Goal: Task Accomplishment & Management: Complete application form

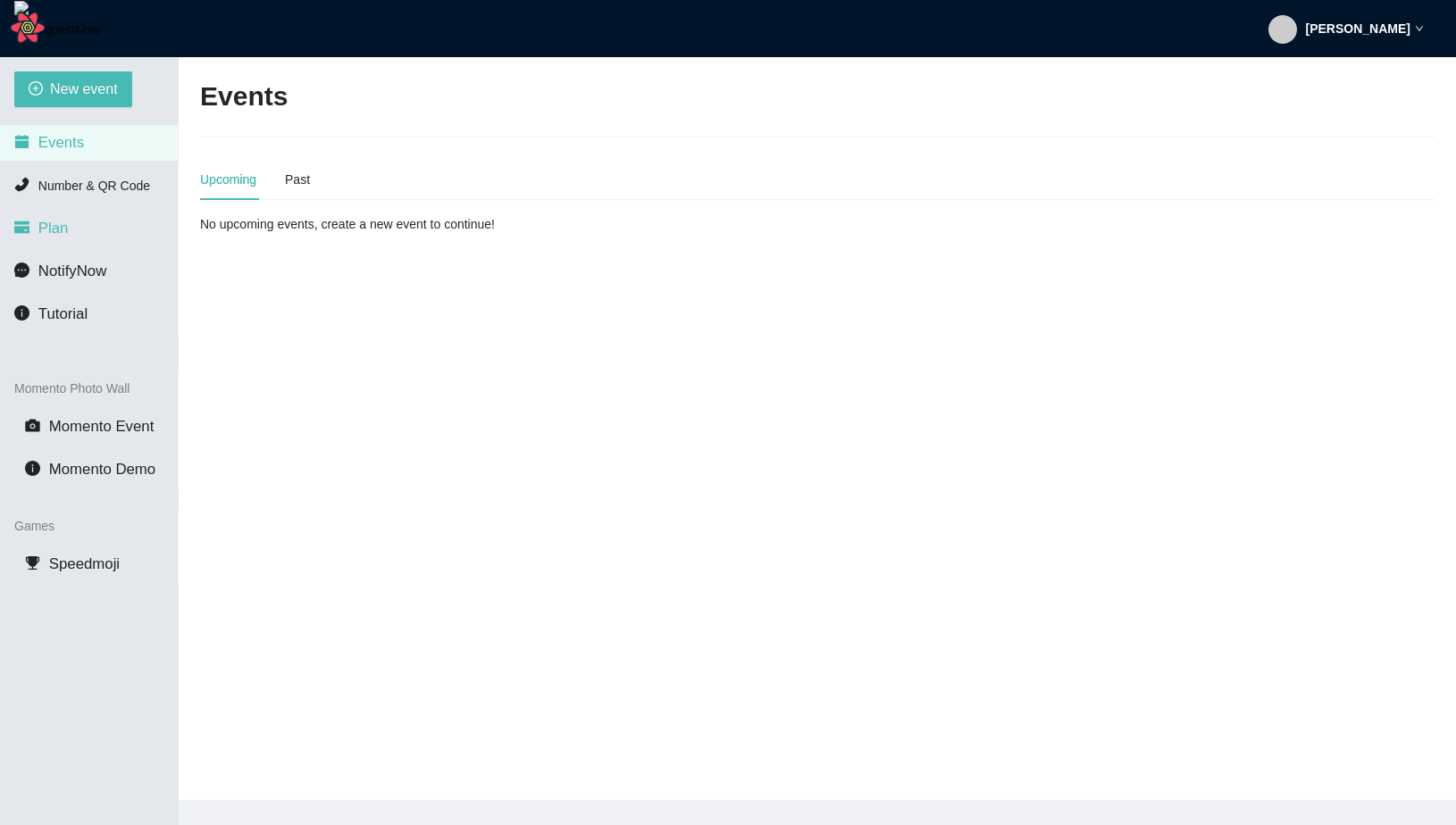
click at [64, 227] on span "Plan" at bounding box center [54, 228] width 30 height 17
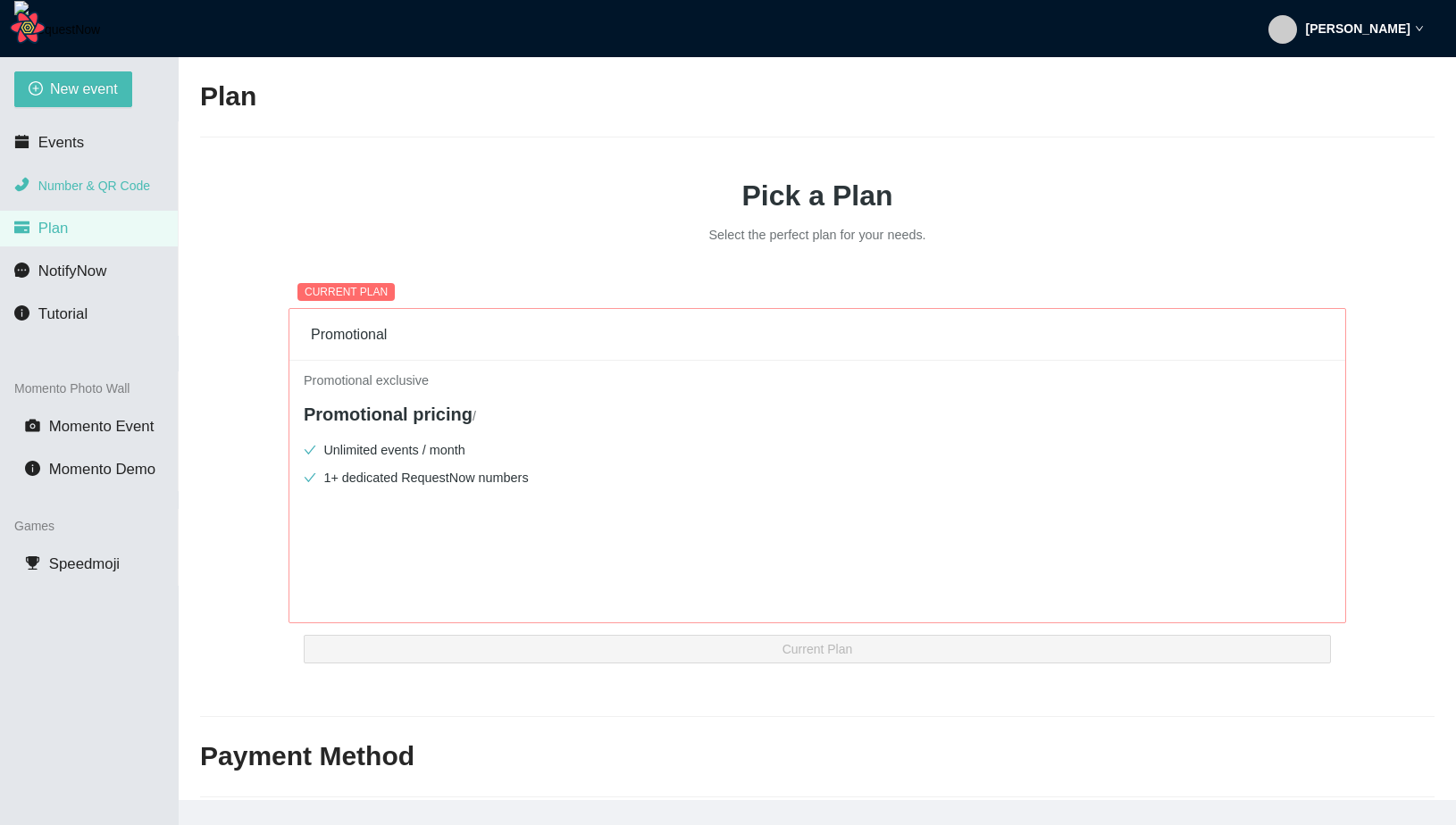
click at [113, 190] on span "Number & QR Code" at bounding box center [94, 185] width 112 height 14
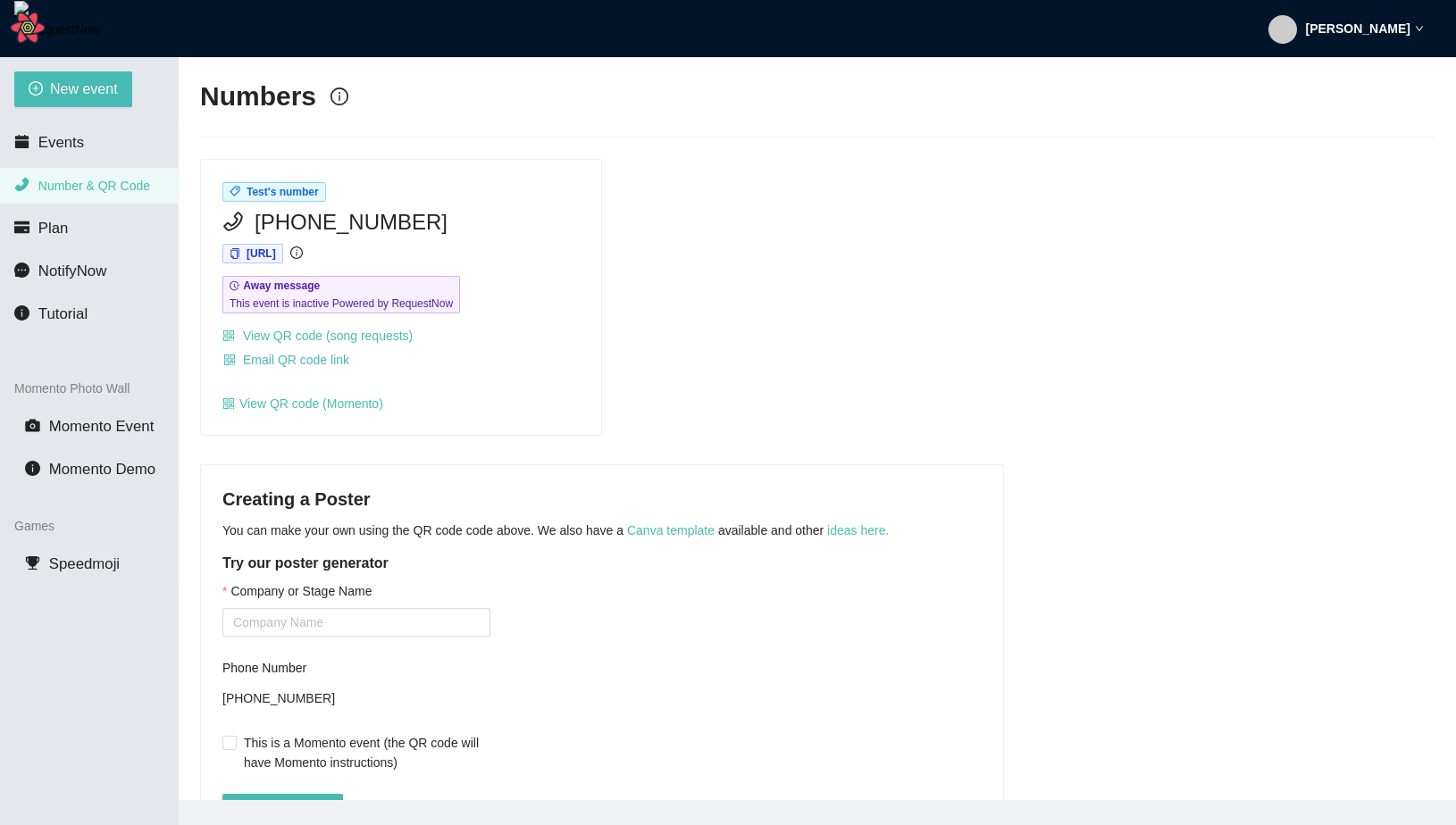
click at [96, 171] on li "Number & QR Code" at bounding box center [89, 185] width 178 height 36
click at [102, 149] on li "Events" at bounding box center [89, 142] width 178 height 36
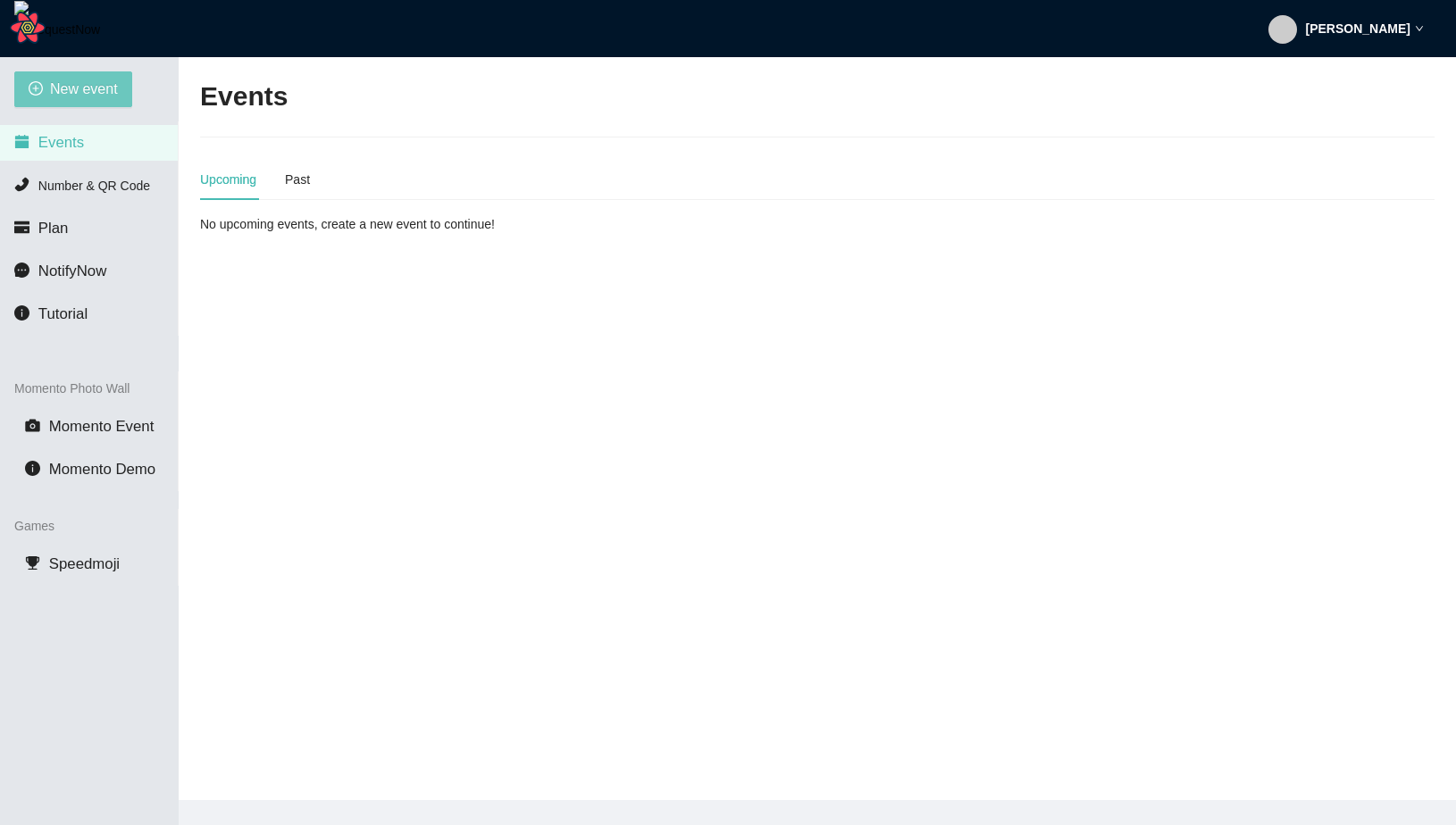
click at [101, 96] on span "New event" at bounding box center [84, 89] width 68 height 22
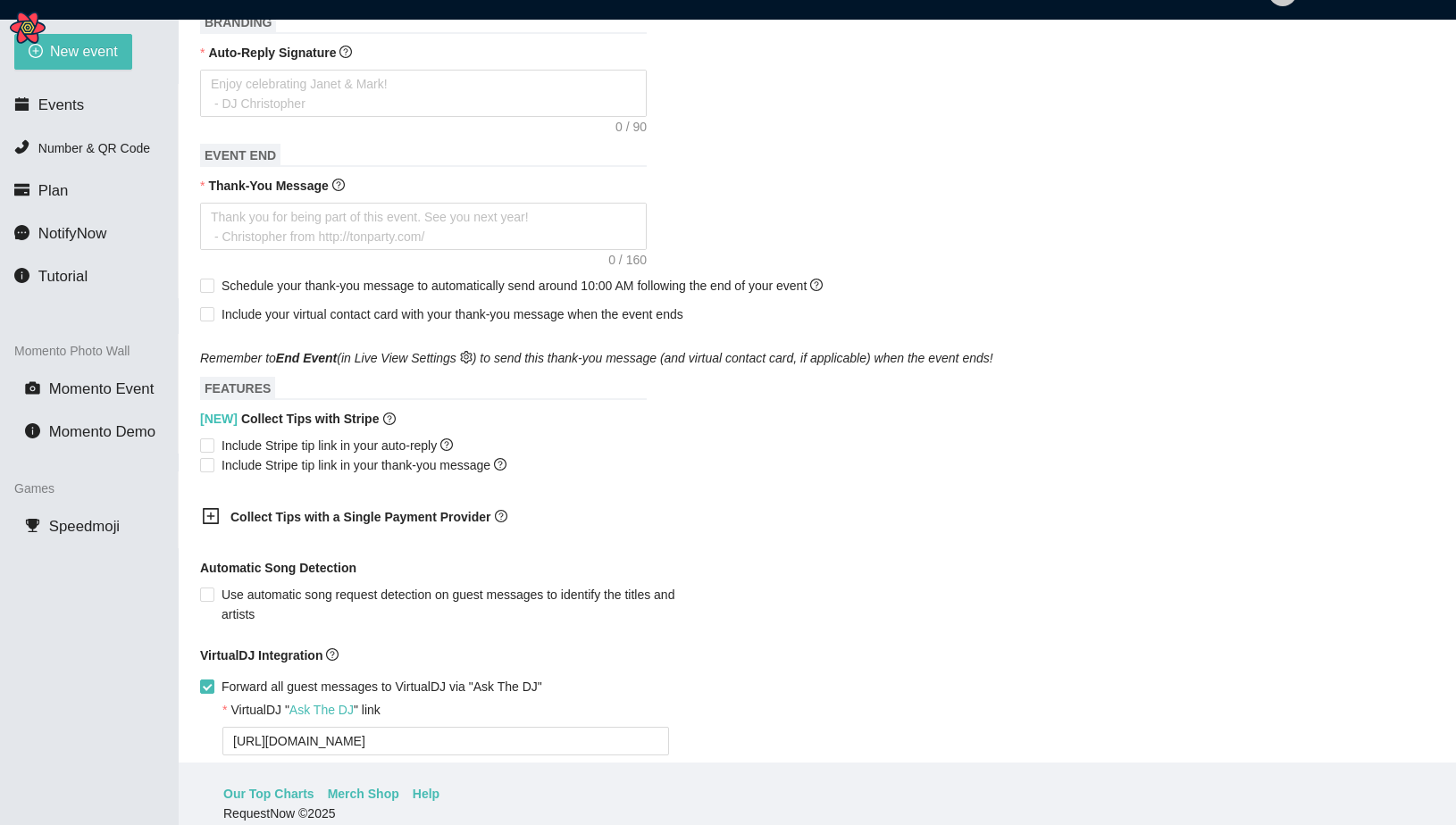
scroll to position [673, 0]
click at [209, 450] on input "Include Stripe tip link in your auto-reply" at bounding box center [207, 444] width 13 height 13
checkbox input "true"
click at [307, 523] on b "Collect Tips with a Single Payment Provider" at bounding box center [361, 515] width 260 height 14
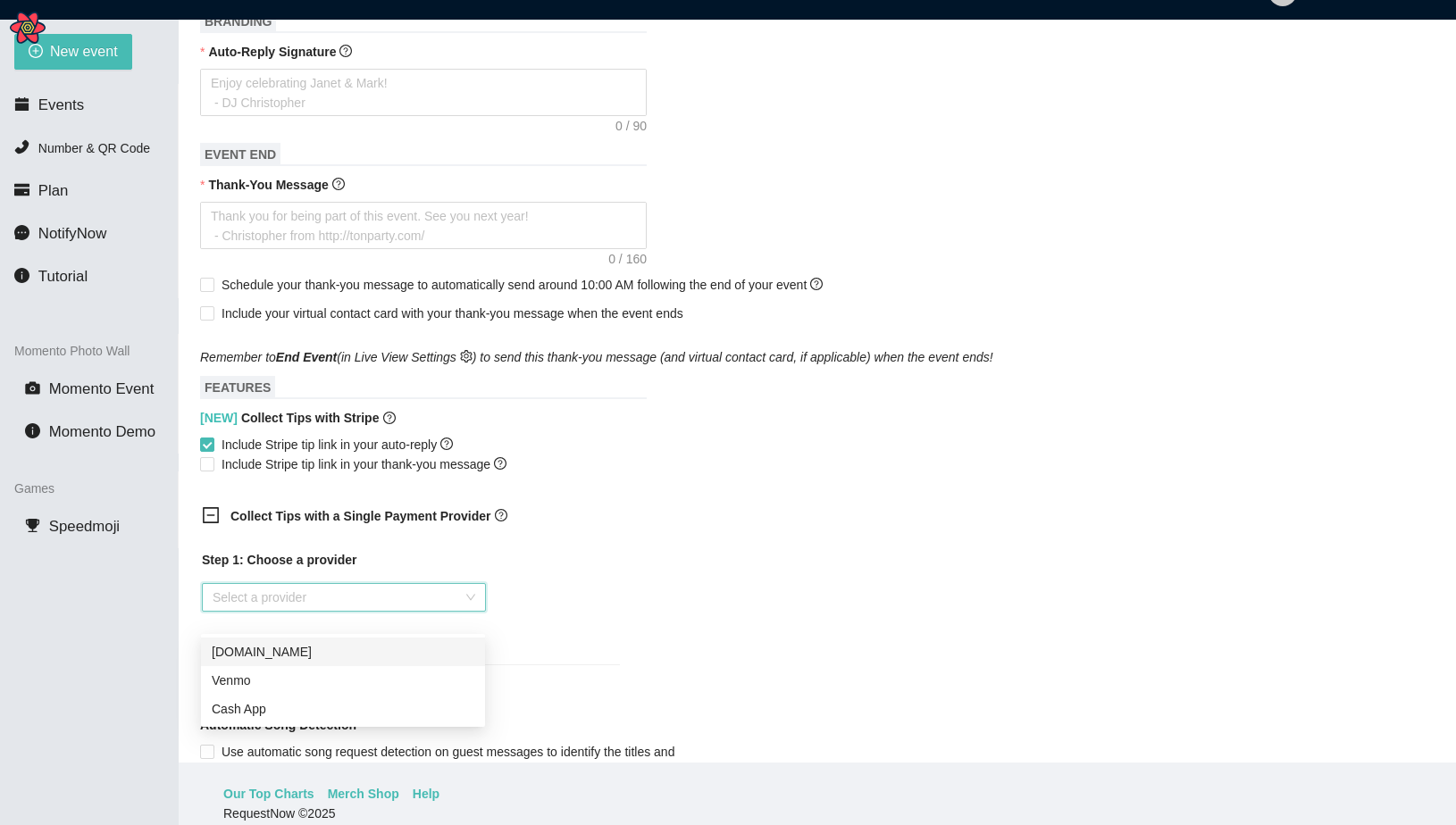
click at [360, 611] on input "search" at bounding box center [337, 597] width 250 height 27
click at [291, 539] on div "Collect Tips with a Single Payment Provider" at bounding box center [411, 517] width 447 height 43
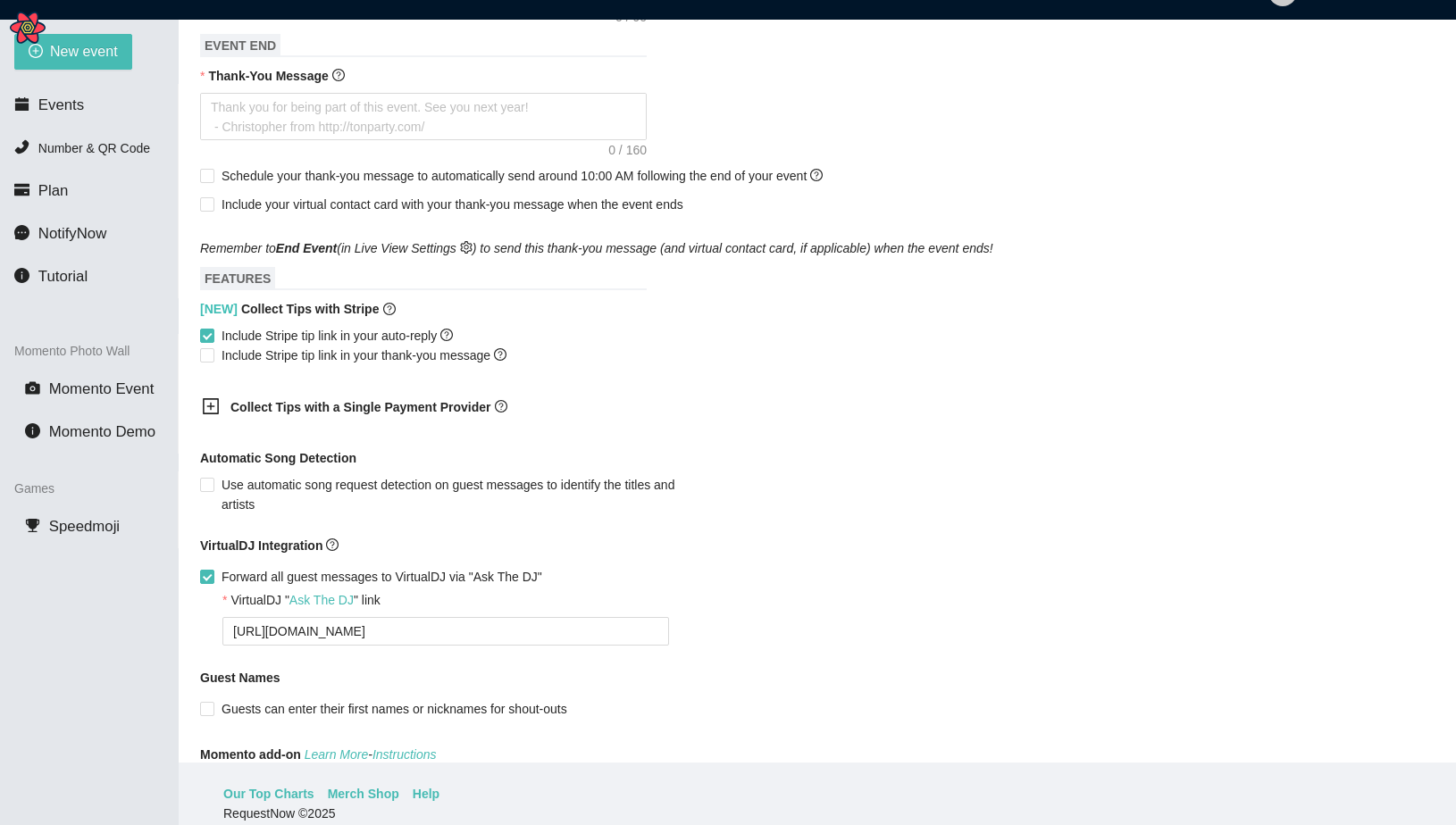
scroll to position [0, 0]
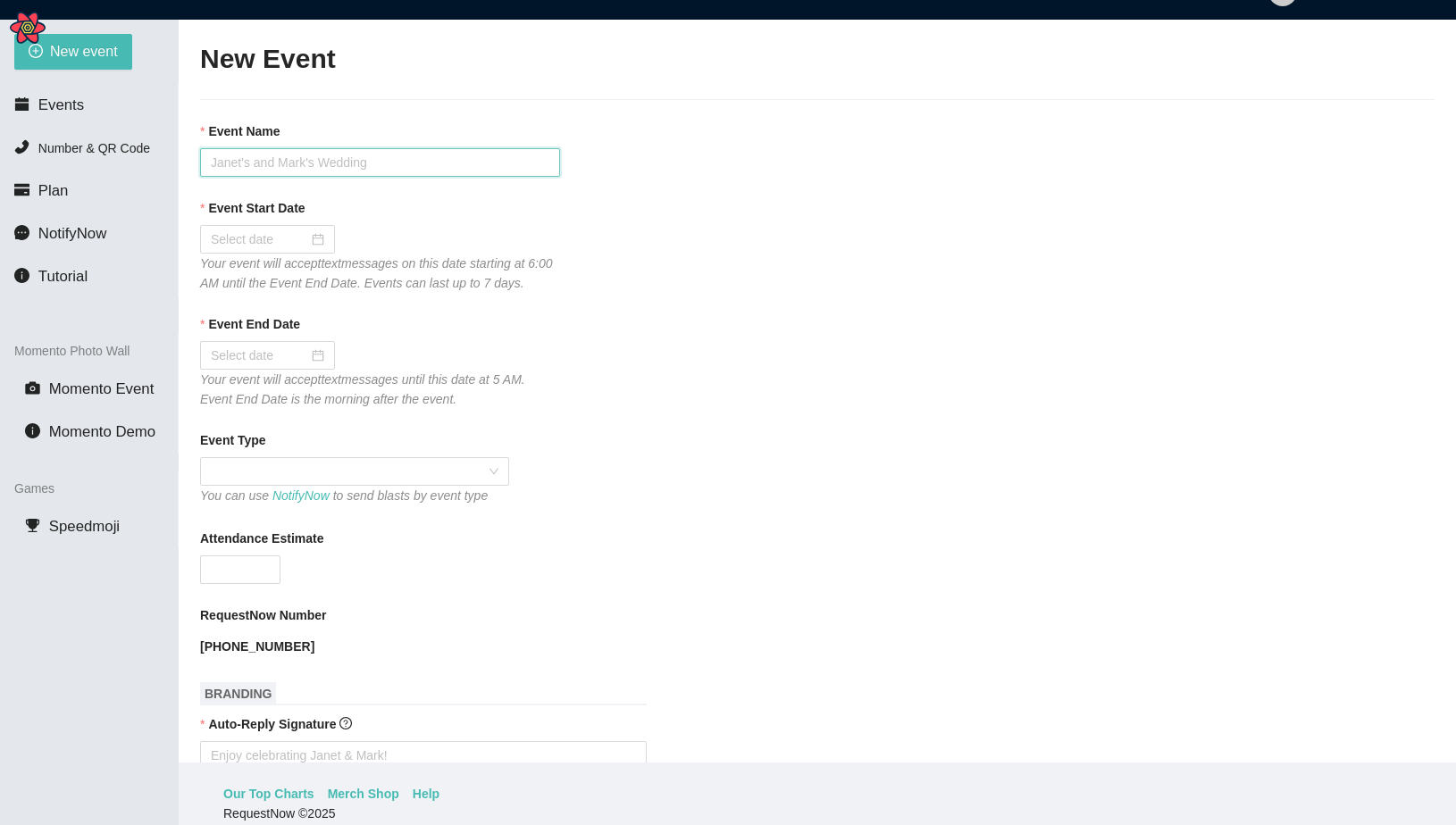
click at [375, 158] on input "Event Name" at bounding box center [380, 162] width 360 height 29
type input "Test Stripe Link"
click at [294, 233] on div at bounding box center [267, 239] width 114 height 19
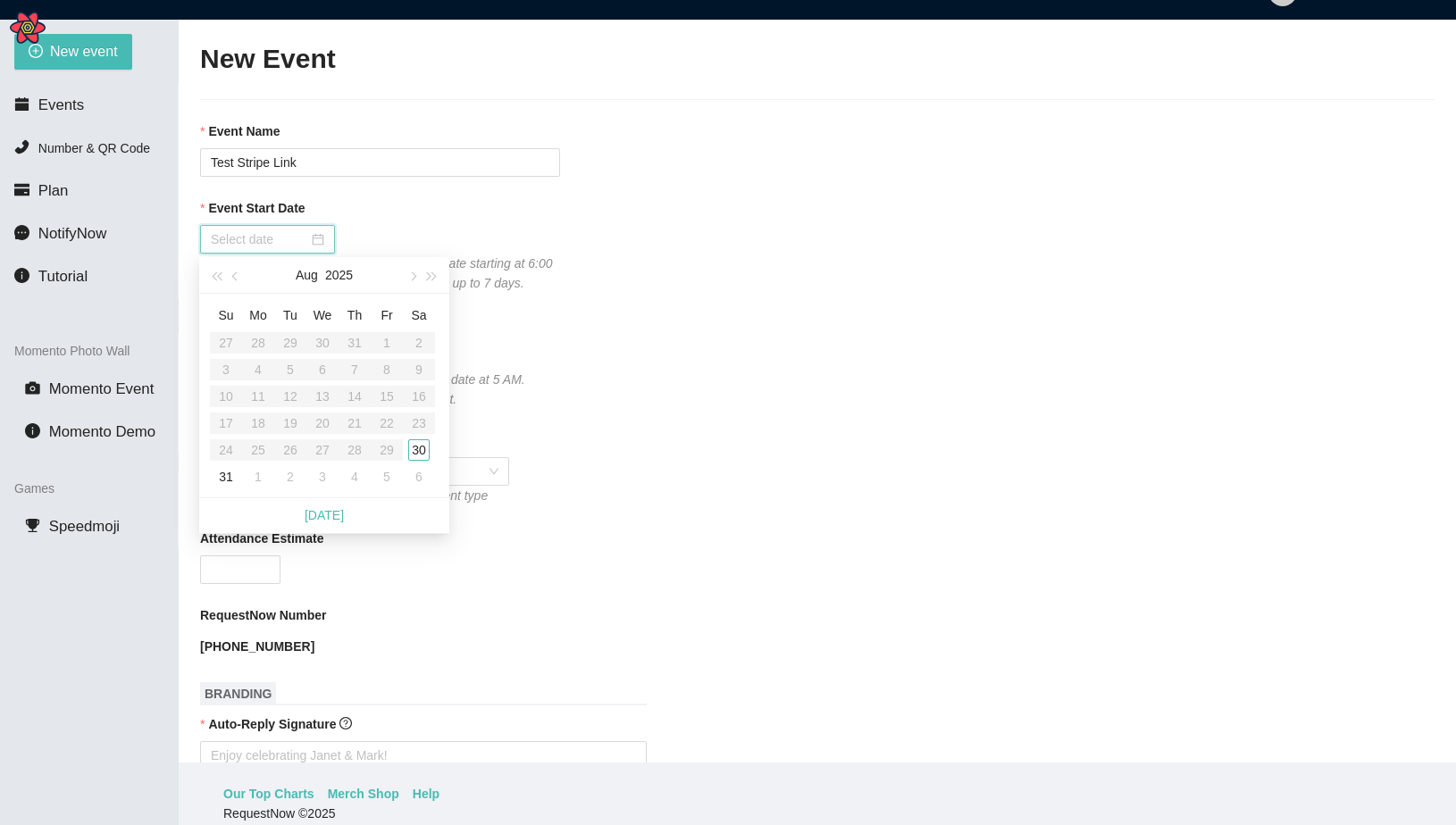
type input "08/30/2025"
click at [426, 453] on div "30" at bounding box center [418, 449] width 21 height 21
type input "08/31/2025"
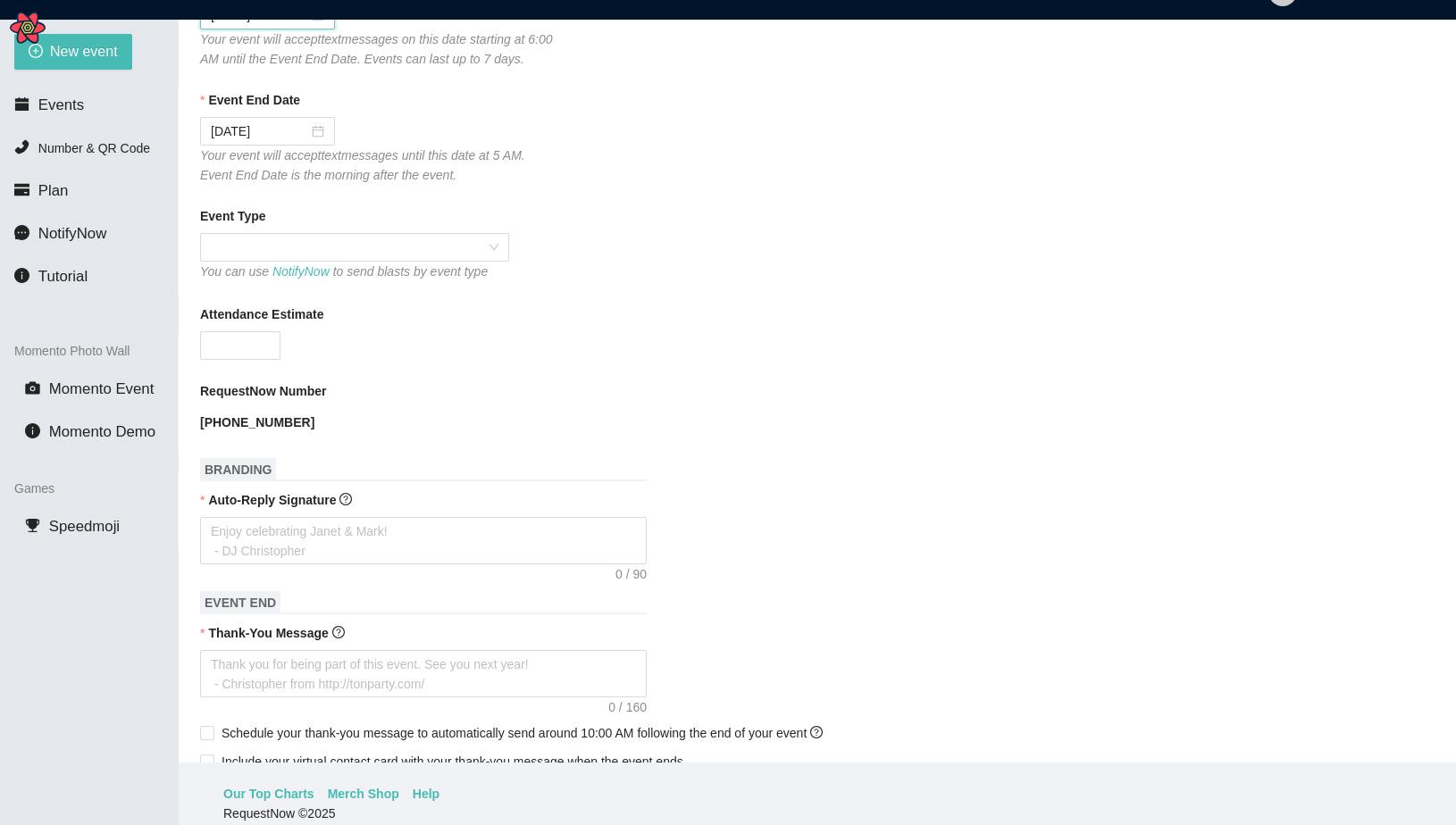
scroll to position [225, 0]
click at [266, 260] on span at bounding box center [355, 246] width 288 height 27
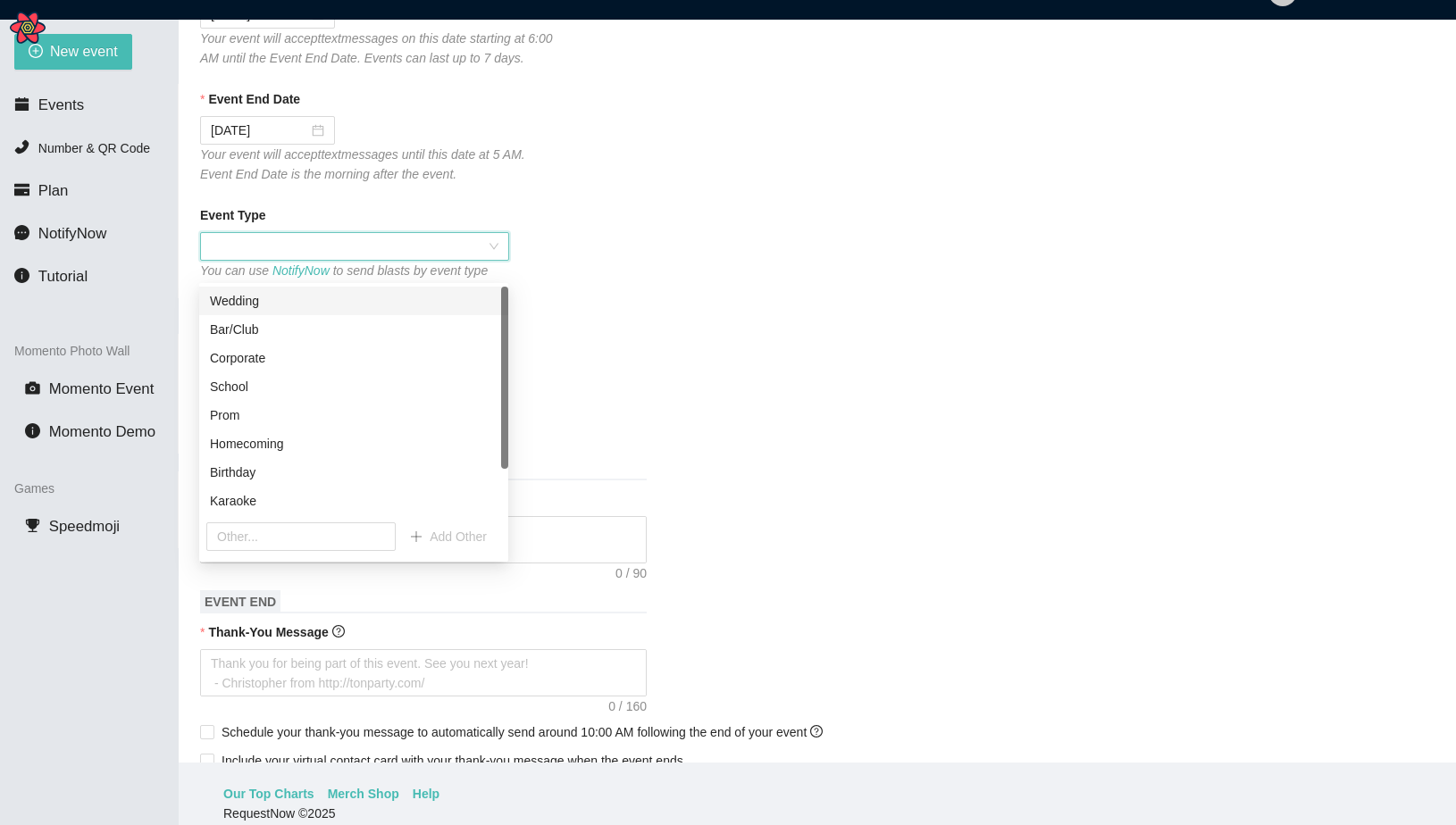
click at [375, 208] on form "Event Name Test Stripe Link Event Start Date 08/30/2025 Your event will accept …" at bounding box center [817, 667] width 1234 height 1541
click at [363, 297] on div "Wedding" at bounding box center [354, 300] width 288 height 19
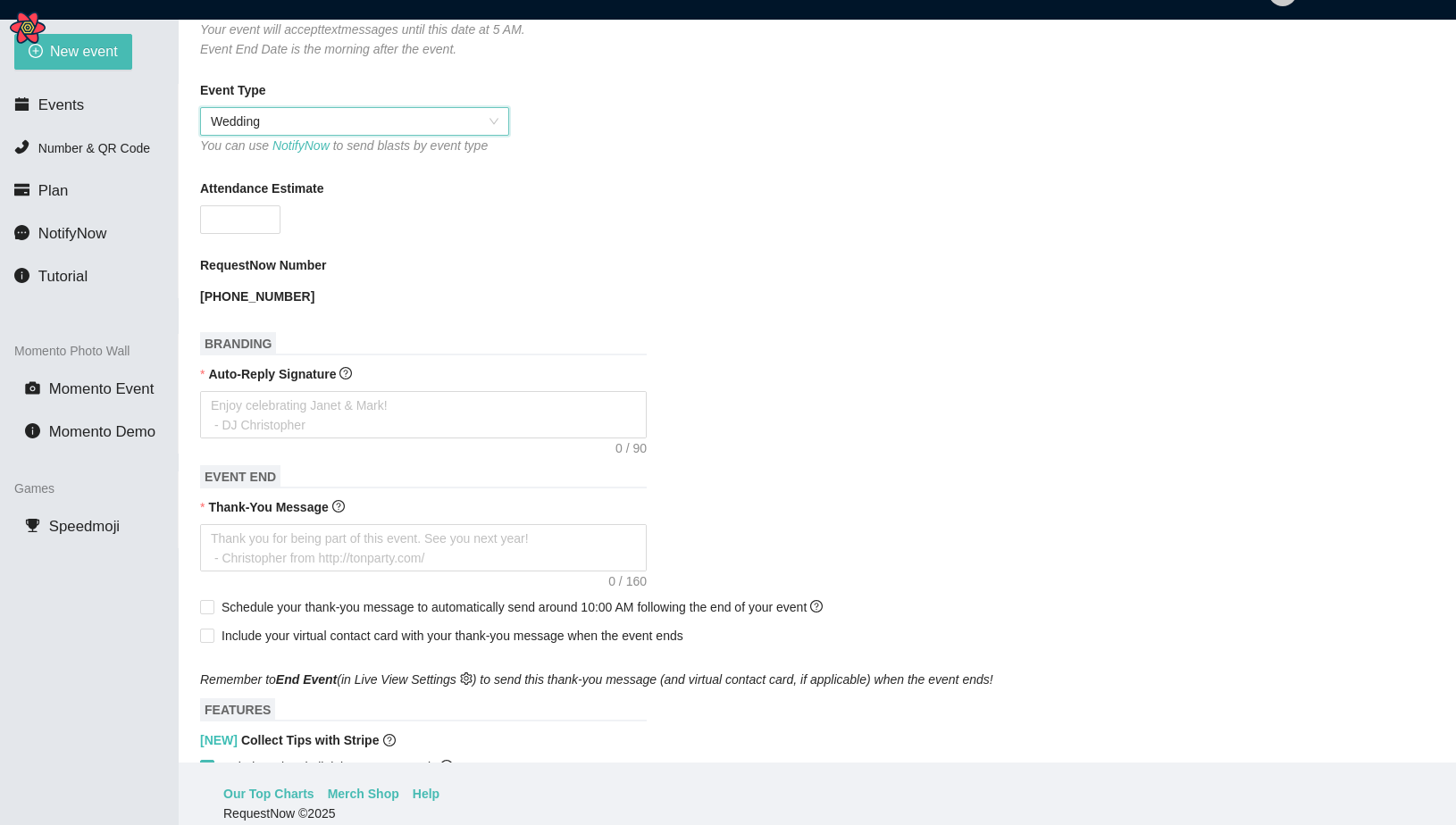
scroll to position [361, 0]
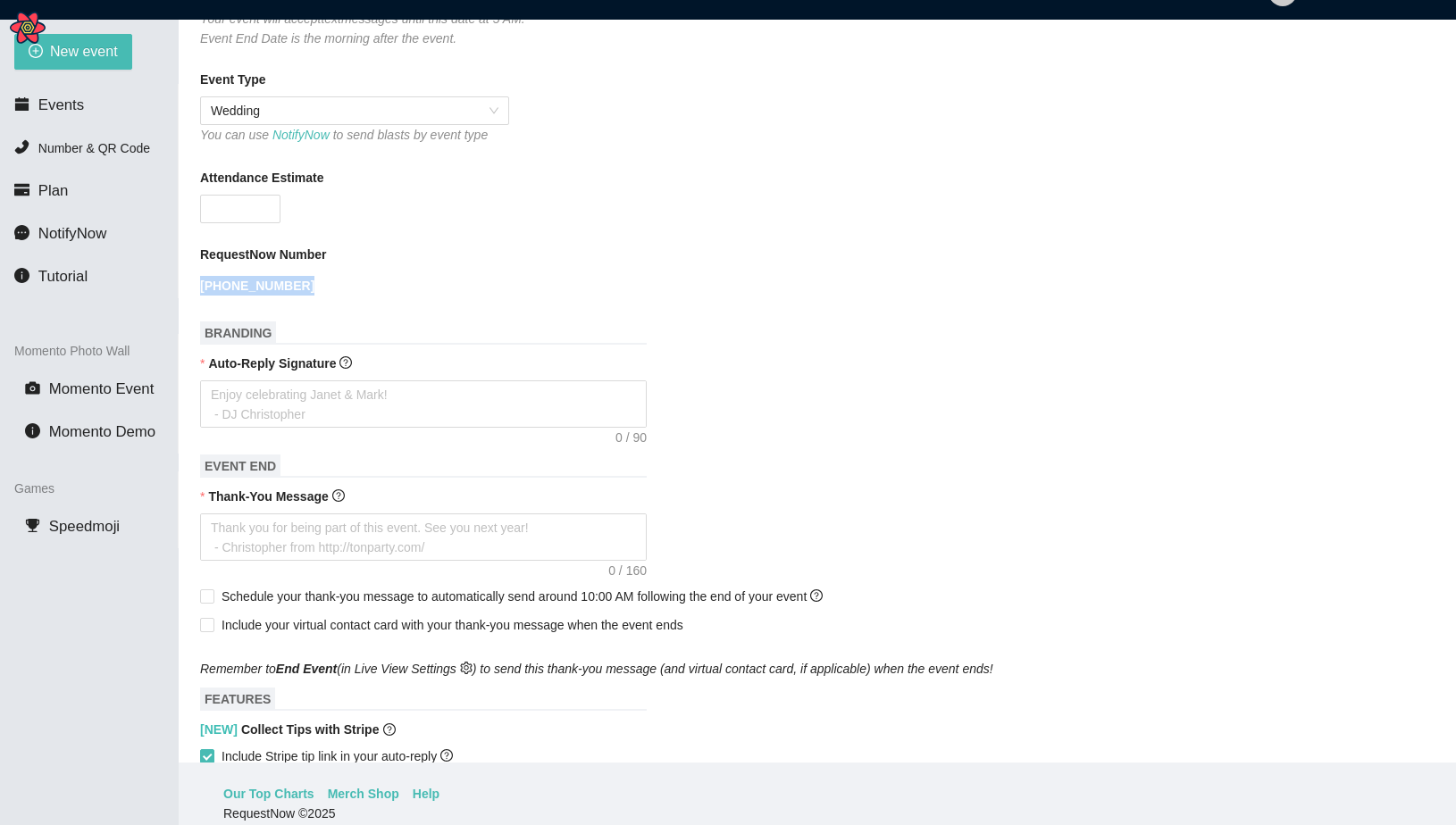
drag, startPoint x: 296, startPoint y: 300, endPoint x: 193, endPoint y: 290, distance: 103.5
click at [193, 290] on main "New Event Event Name Test Stripe Link Event Start Date 08/30/2025 Your event wi…" at bounding box center [818, 390] width 1278 height 743
copy b "(914) 901-3716"
click at [422, 427] on textarea "Auto-Reply Signature" at bounding box center [424, 403] width 447 height 47
type textarea "T"
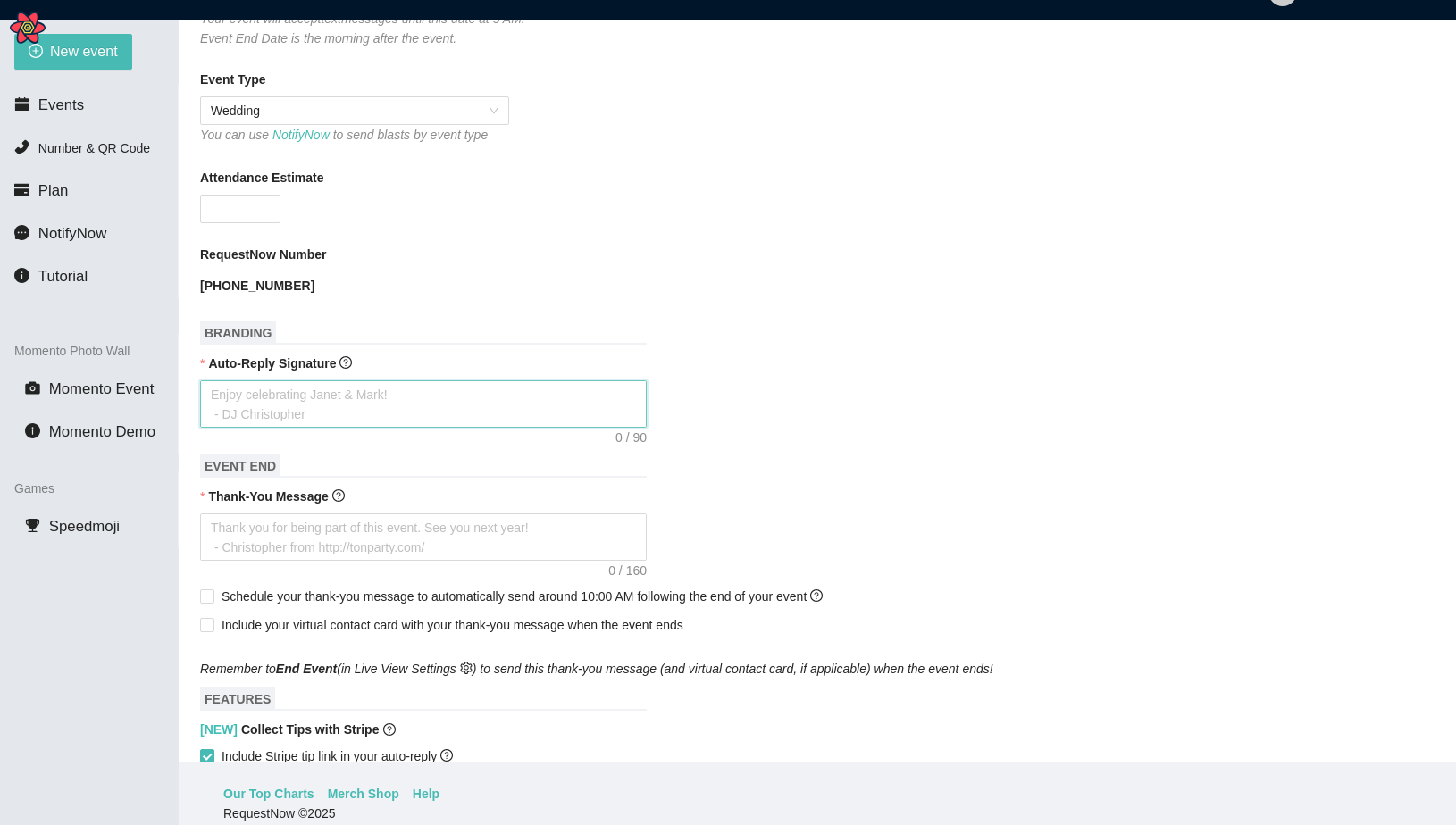
type textarea "T"
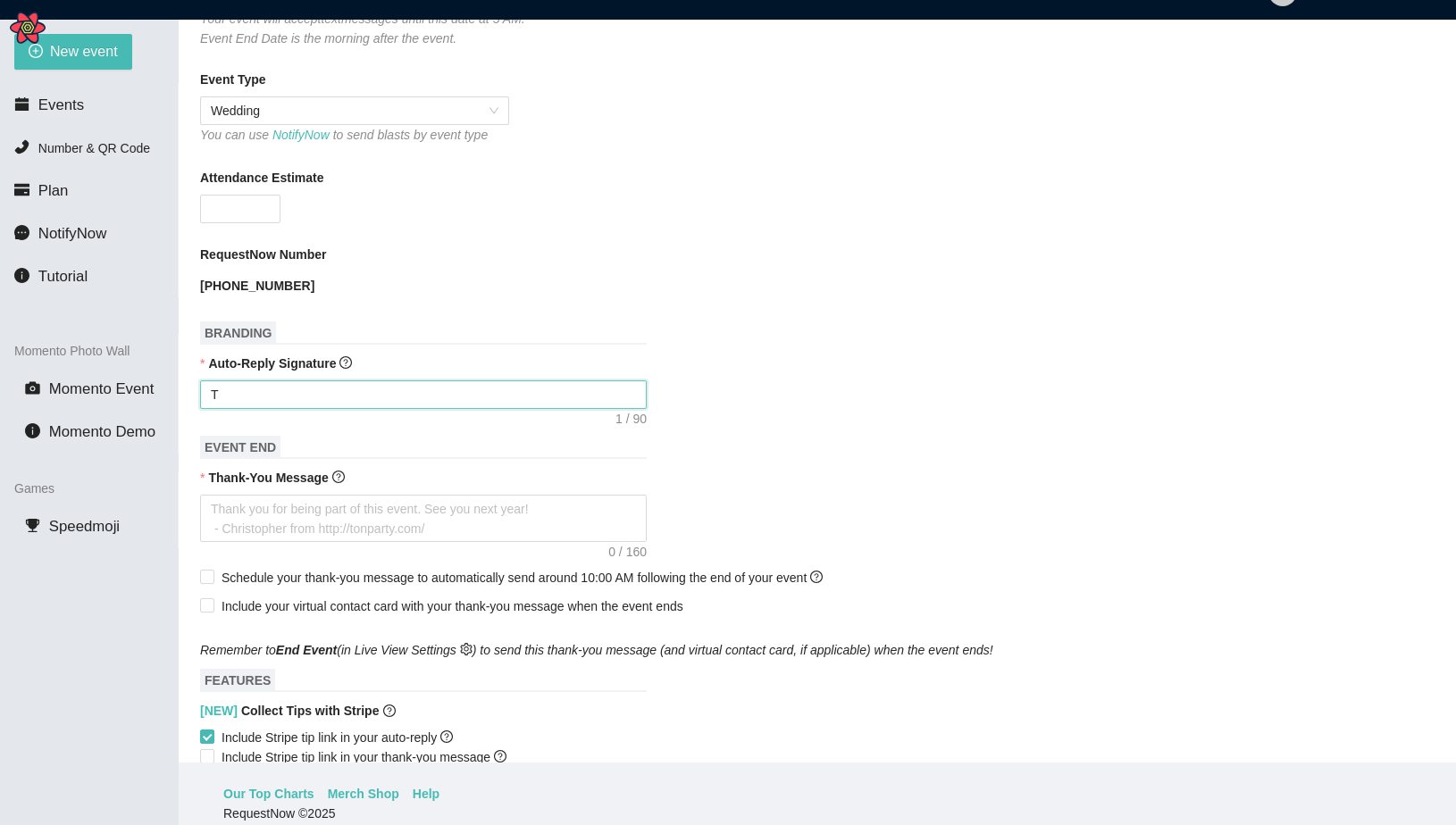
type textarea "Te"
type textarea "Tes"
type textarea "Test"
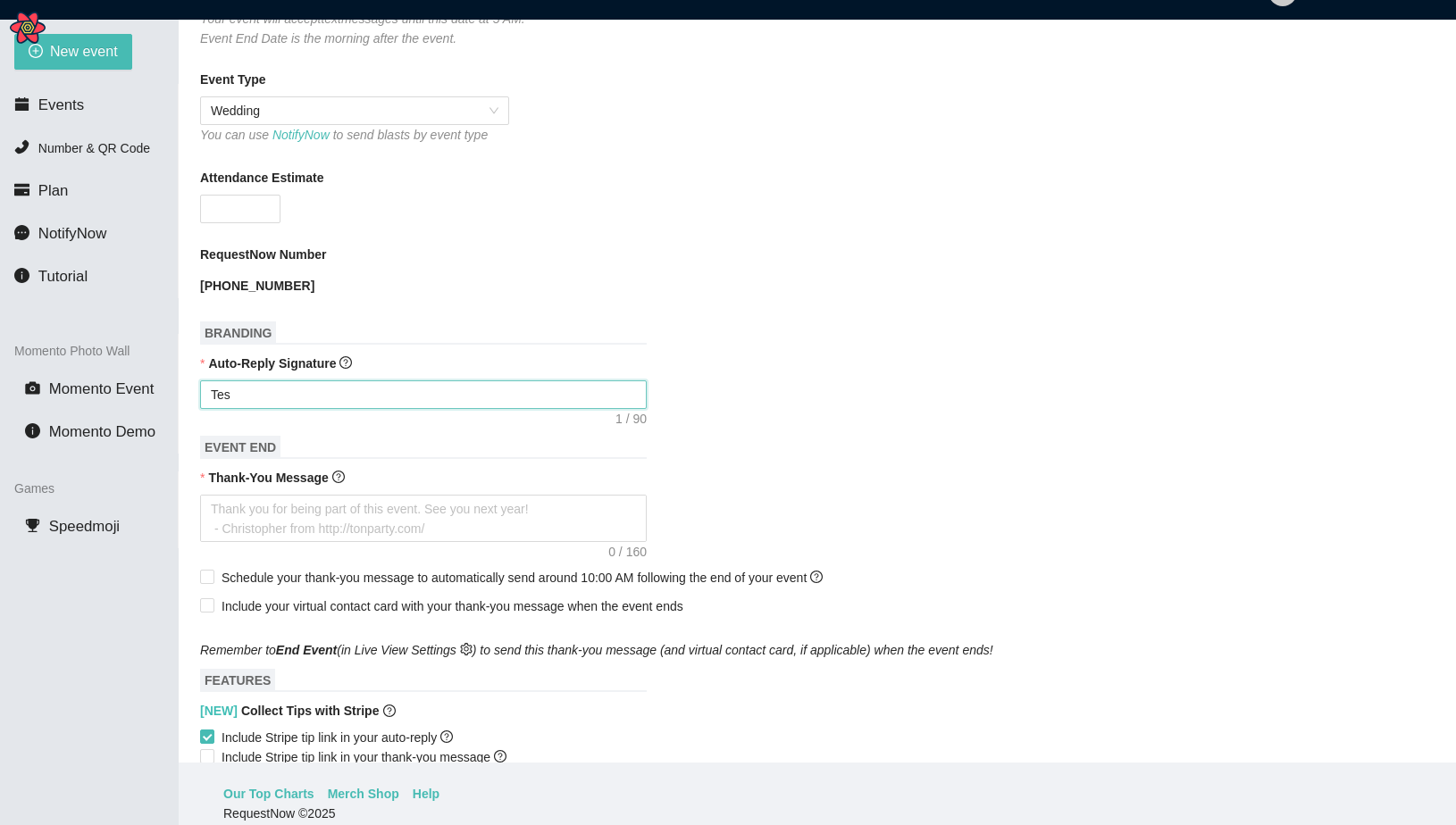
type textarea "Test"
type textarea "Test 1"
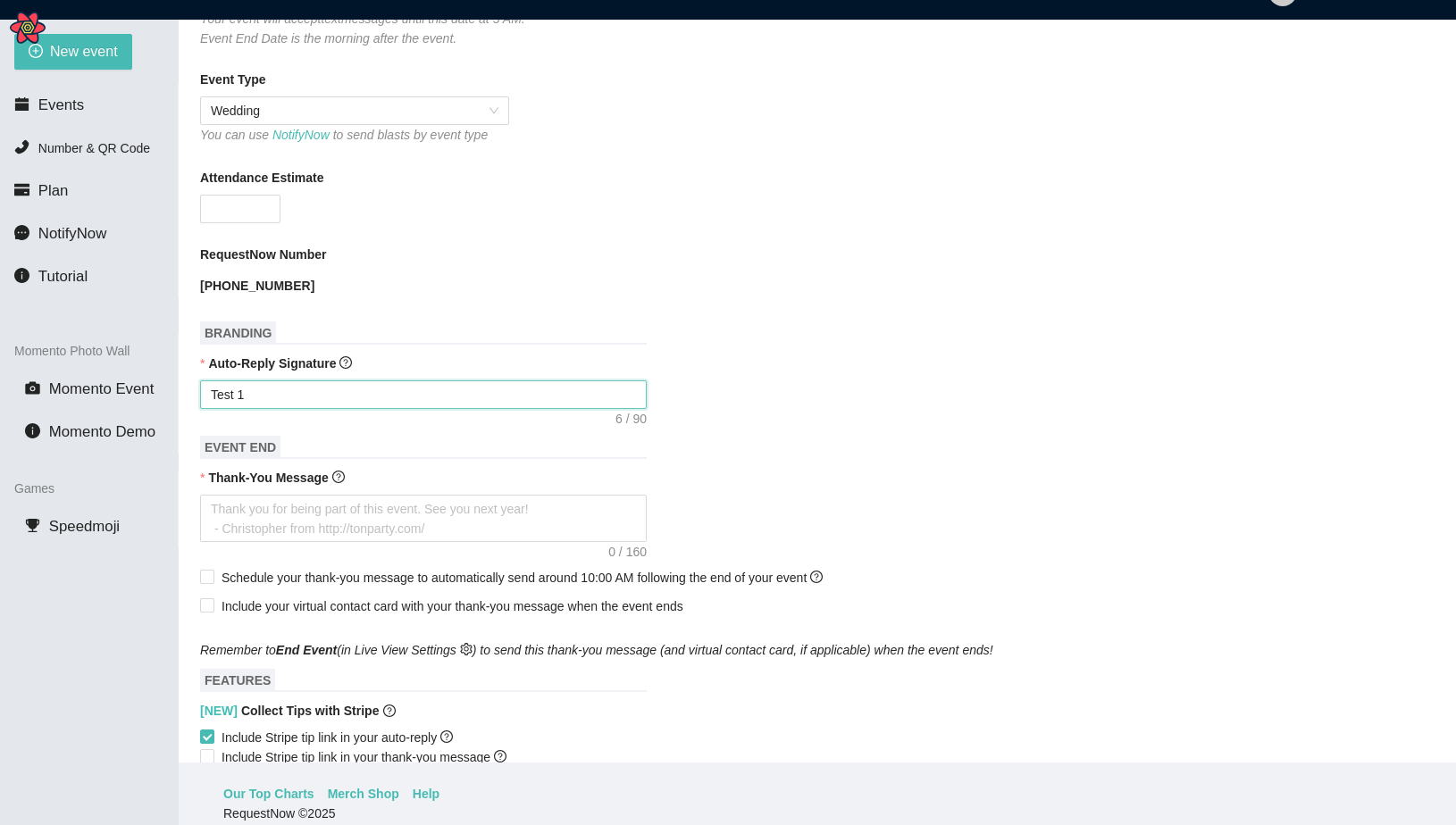
type textarea "Test 12"
type textarea "Test 123"
click at [349, 542] on textarea "Thank-You Message" at bounding box center [424, 518] width 447 height 47
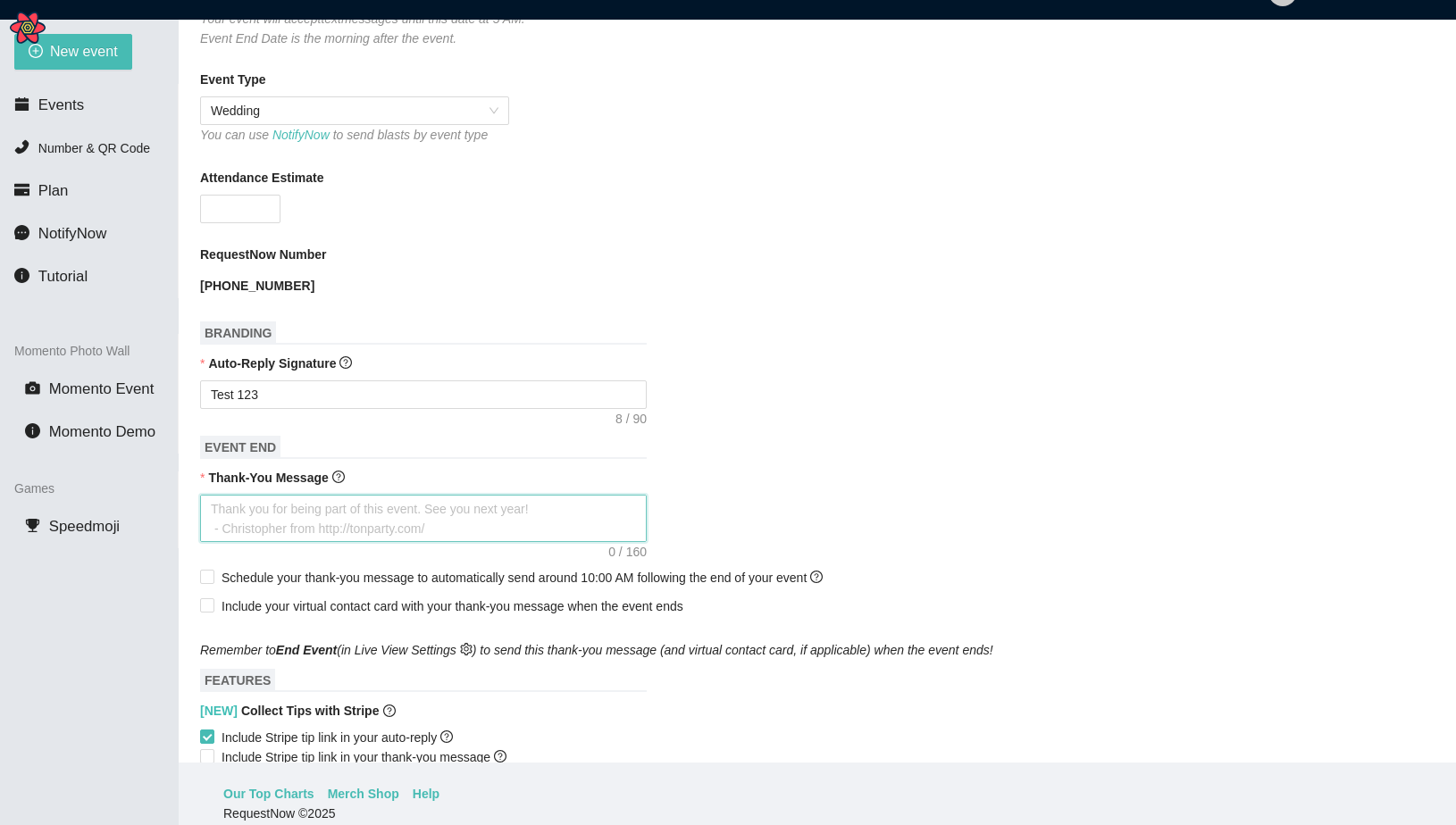
type textarea "F"
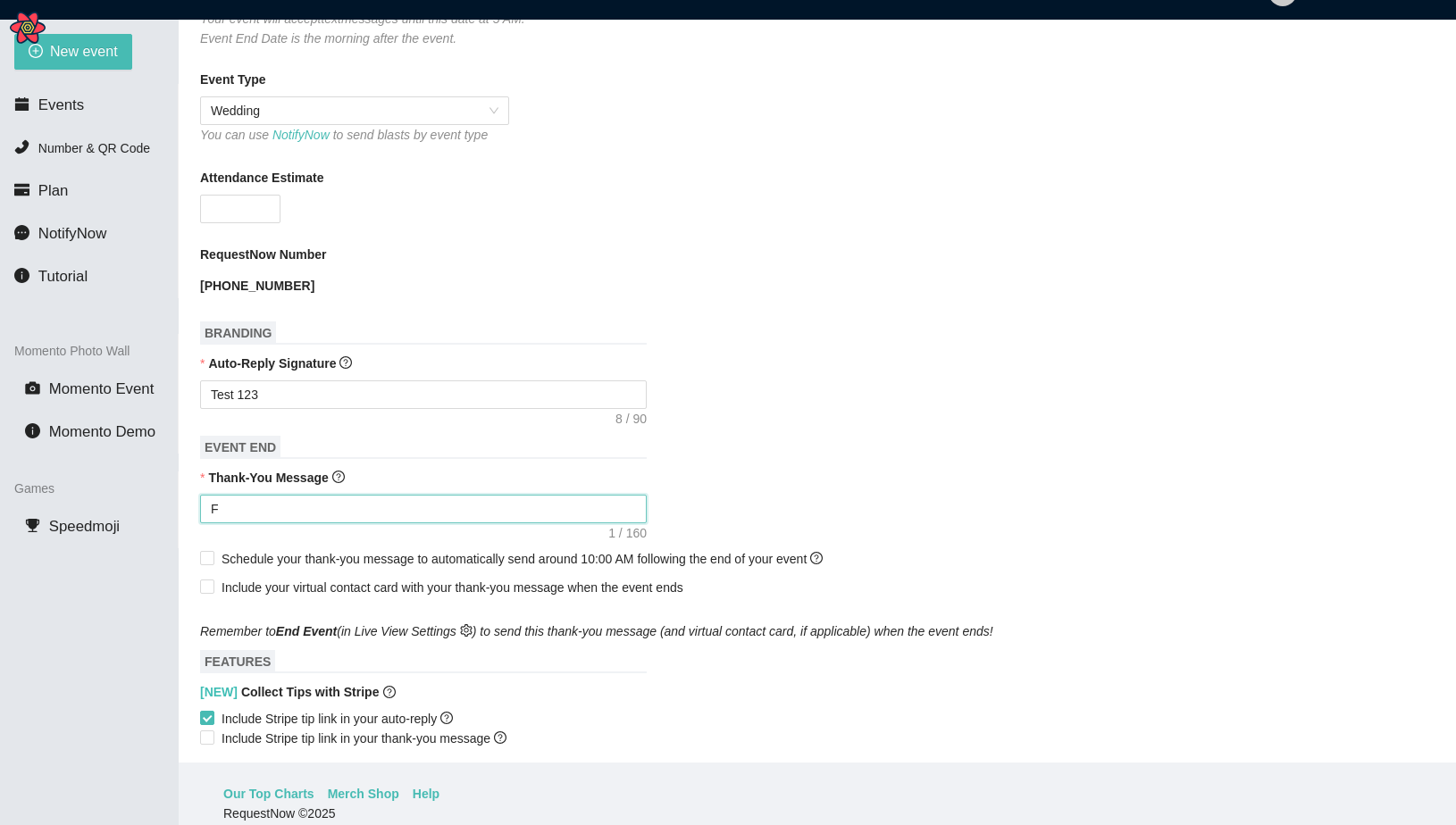
type textarea "Thank you for being part of this event. See you next year! - Christopher from h…"
type textarea "t"
type textarea "th"
type textarea "tha"
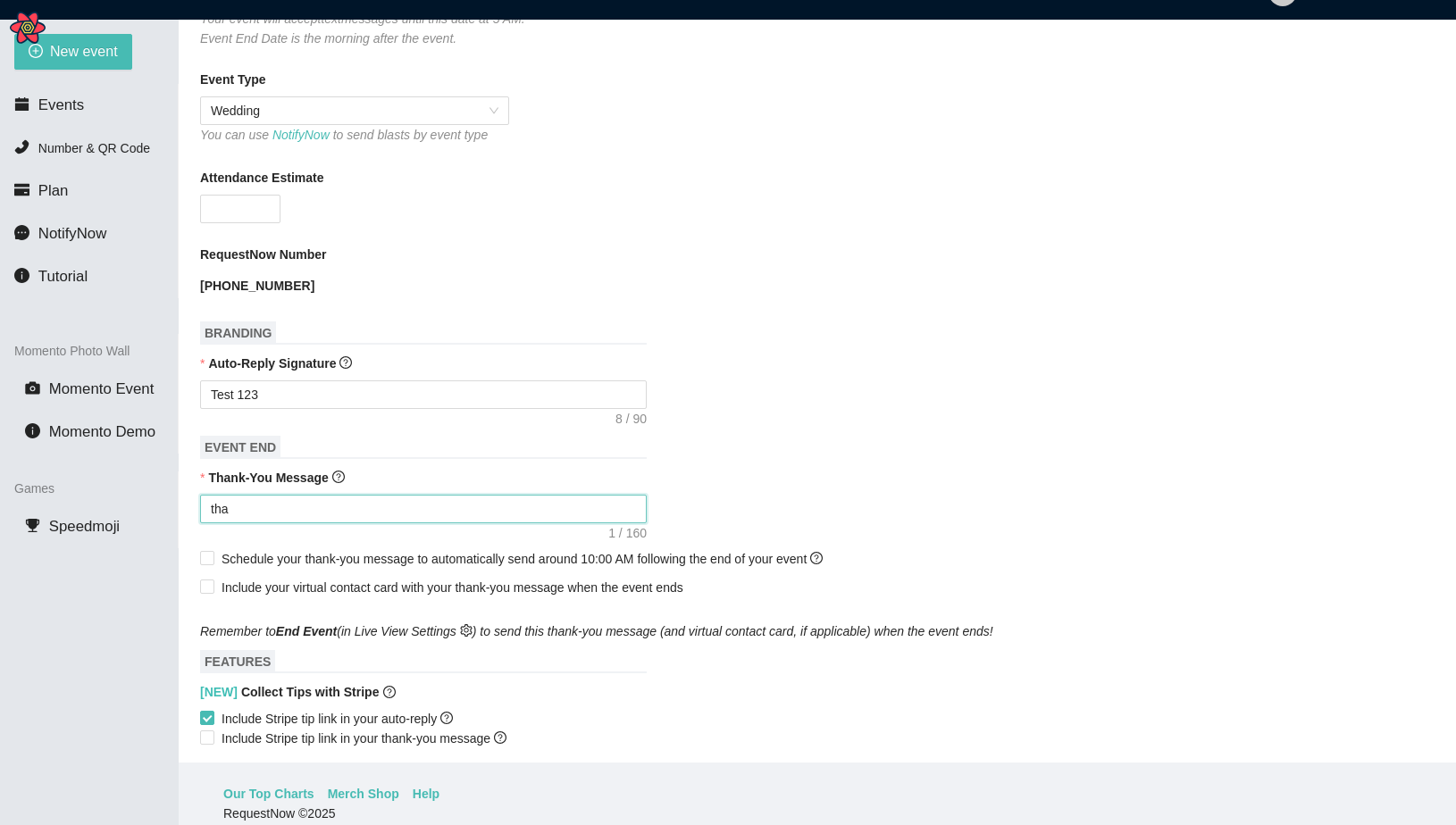
type textarea "than"
type textarea "thank"
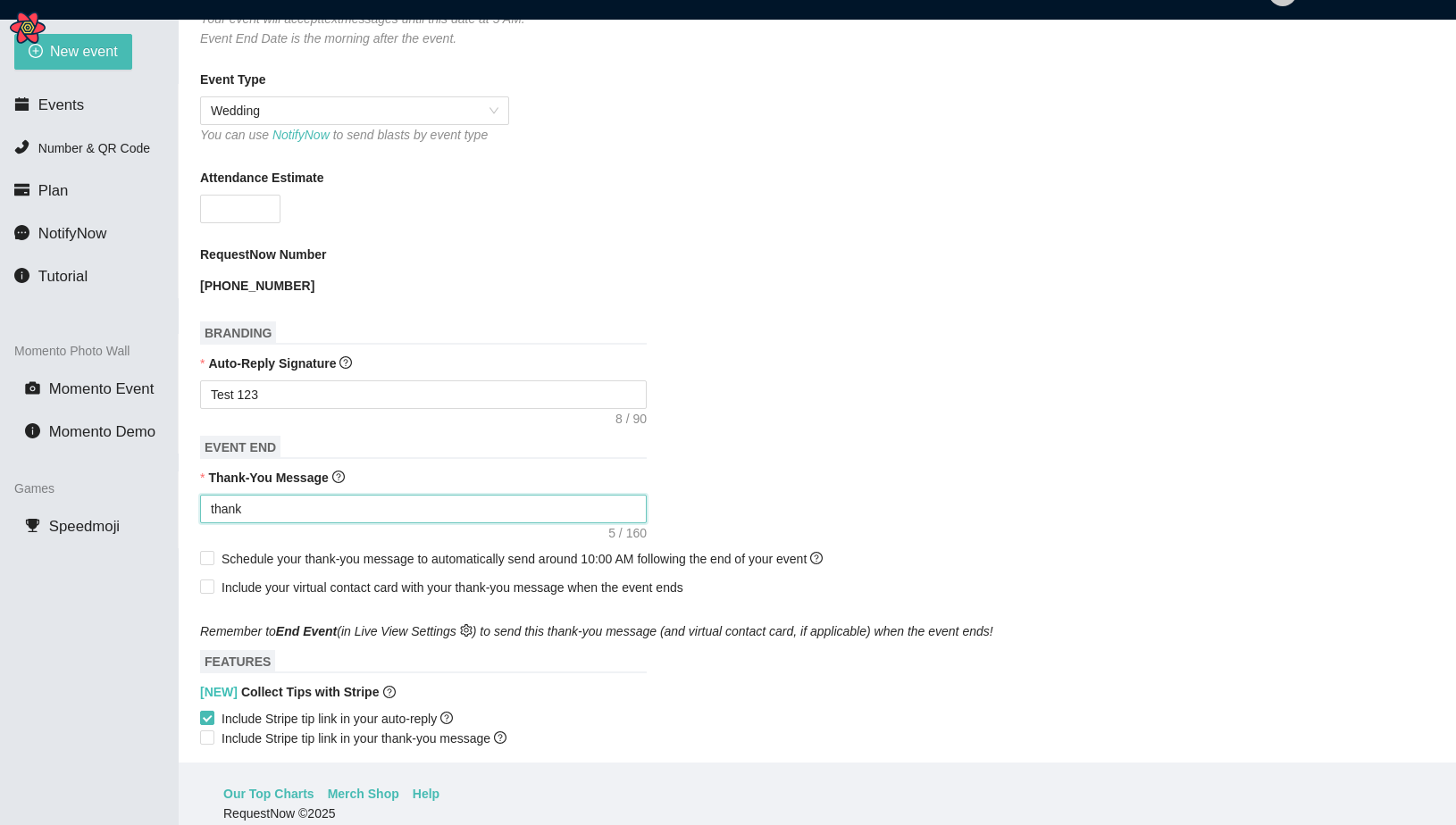
type textarea "thank"
type textarea "thank y"
type textarea "thank yo"
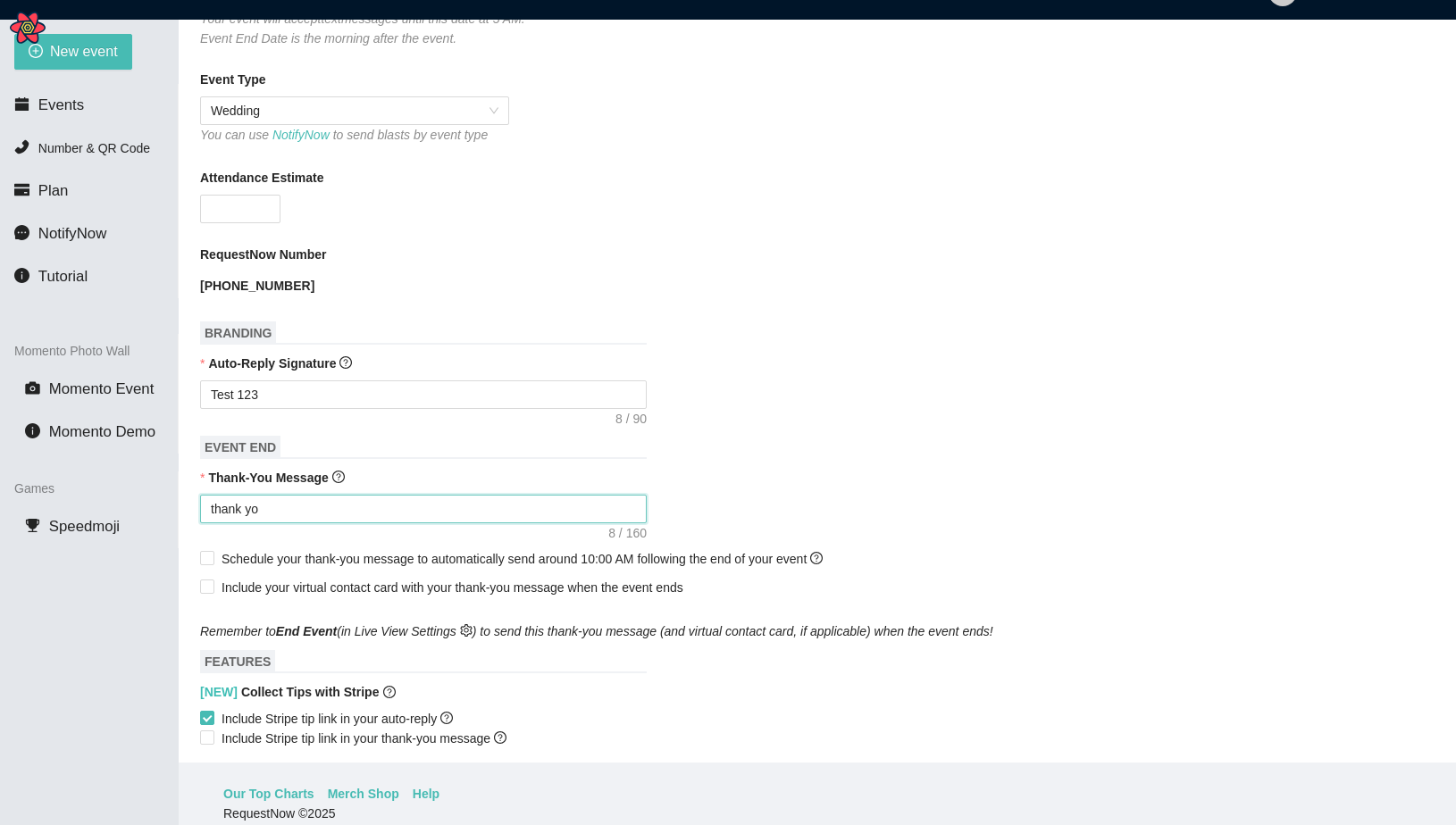
type textarea "thank you"
type textarea "thank you 1"
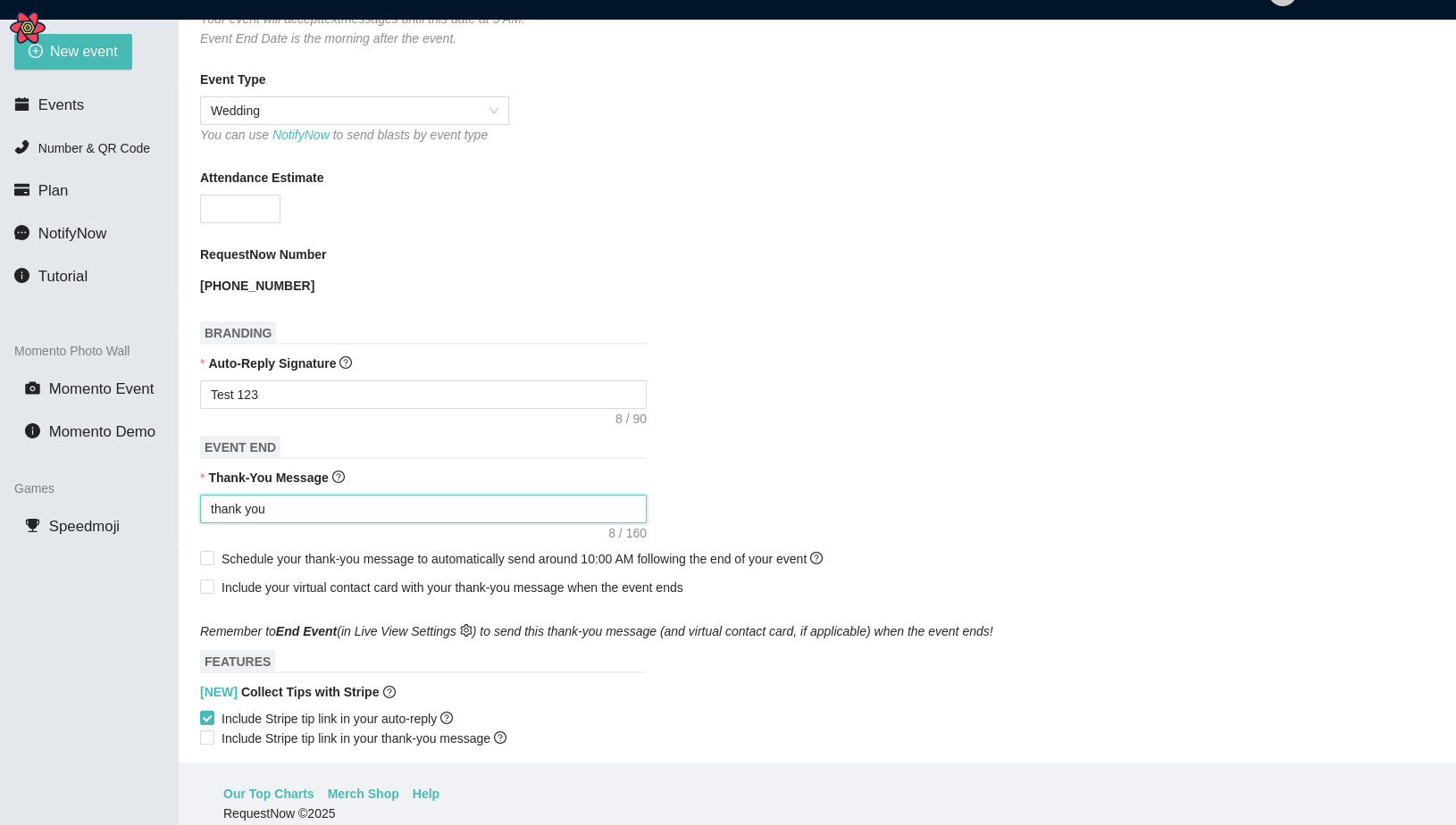
type textarea "thank you 1"
type textarea "thank you 12"
type textarea "thank you 123"
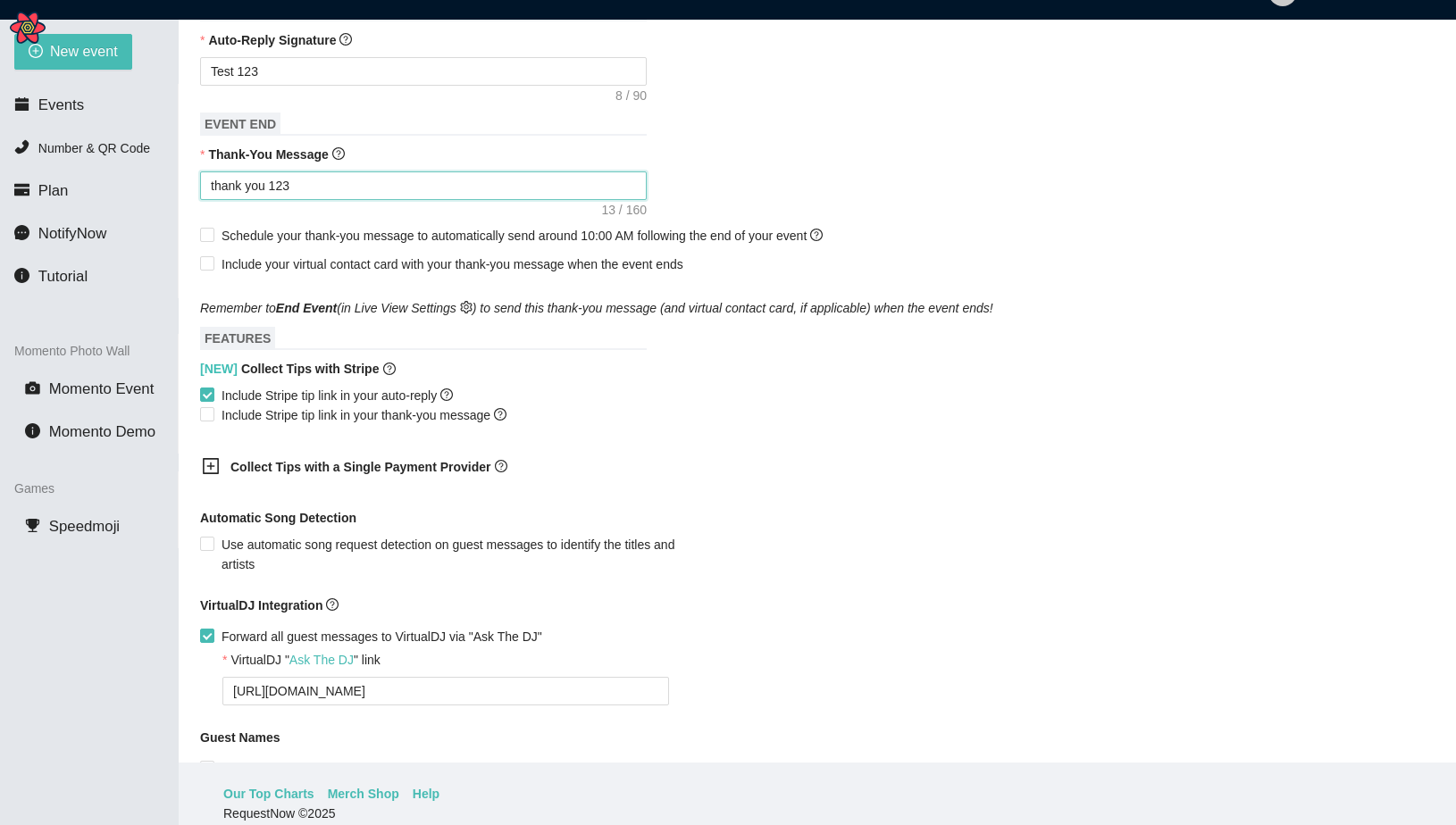
scroll to position [686, 0]
type textarea "thank you 123"
click at [336, 424] on span "Include Stripe tip link in your thank-you message" at bounding box center [364, 412] width 299 height 19
click at [212, 418] on input "Include Stripe tip link in your thank-you message" at bounding box center [207, 412] width 13 height 13
checkbox input "true"
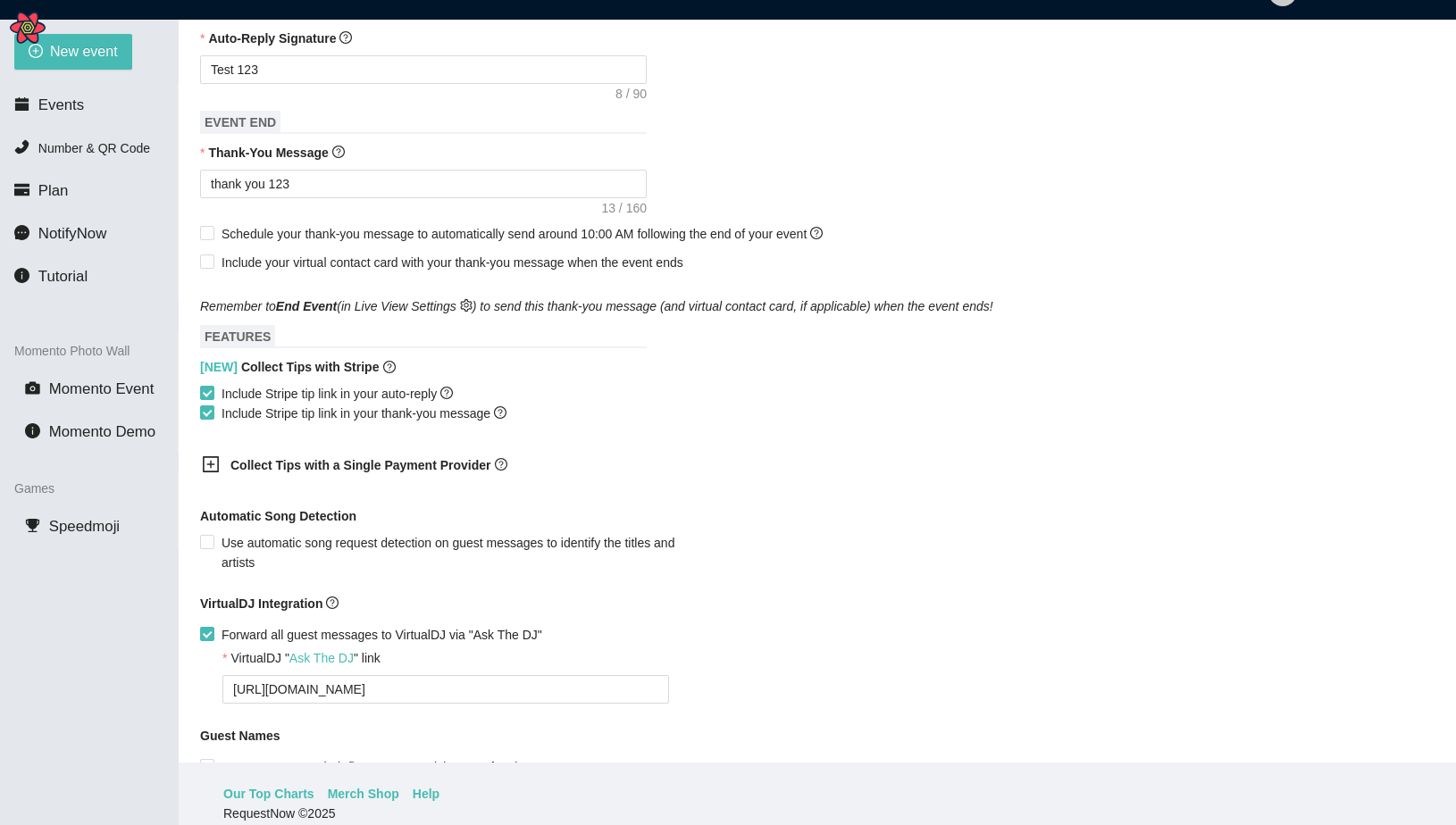
scroll to position [920, 0]
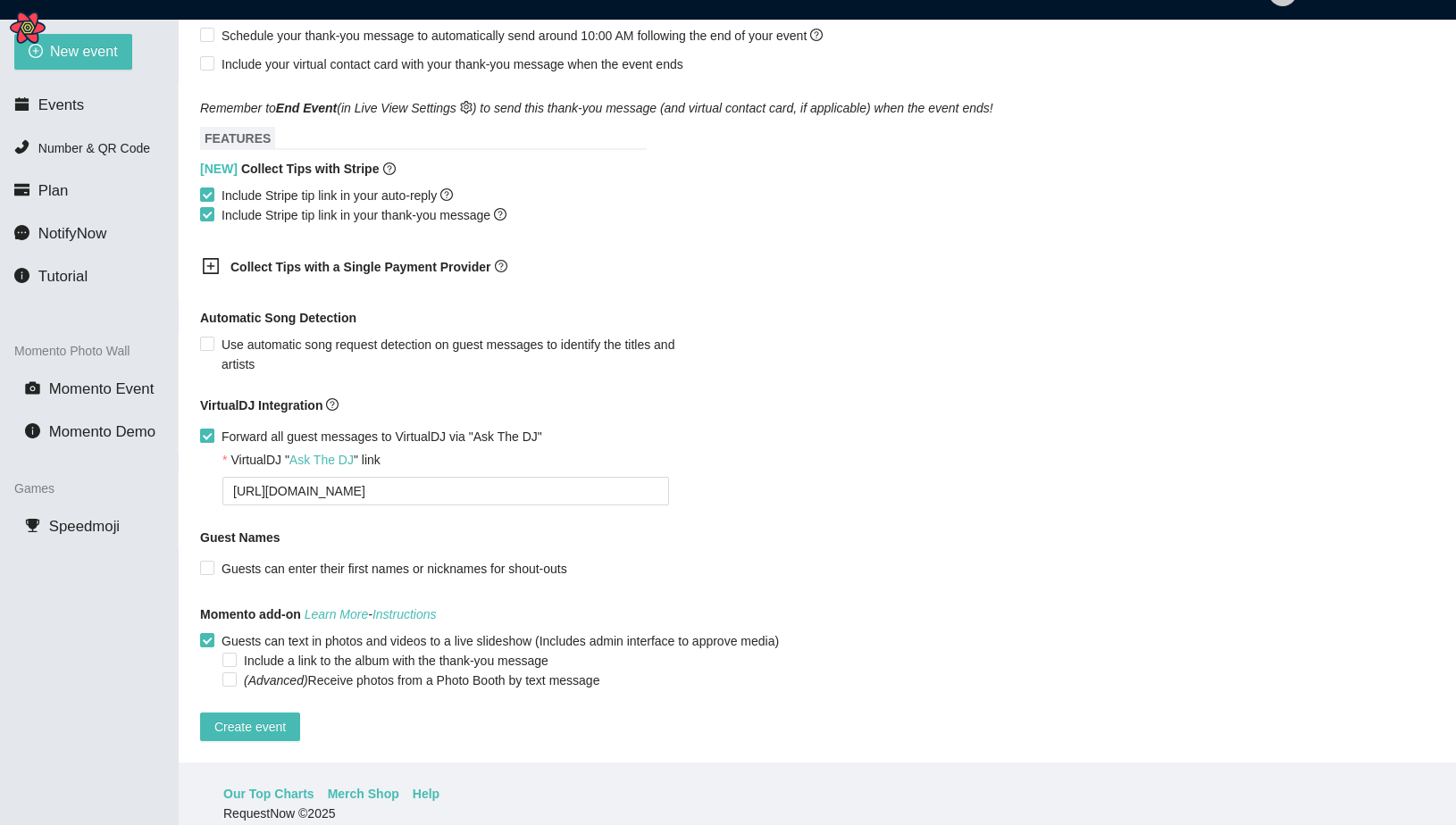
click at [240, 426] on span "Forward all guest messages to VirtualDJ via "Ask The DJ"" at bounding box center [381, 436] width 335 height 19
click at [212, 428] on input "Forward all guest messages to VirtualDJ via "Ask The DJ"" at bounding box center [207, 435] width 13 height 13
checkbox input "false"
type textarea "https://virtualdj.com/ask/Test__Event2"
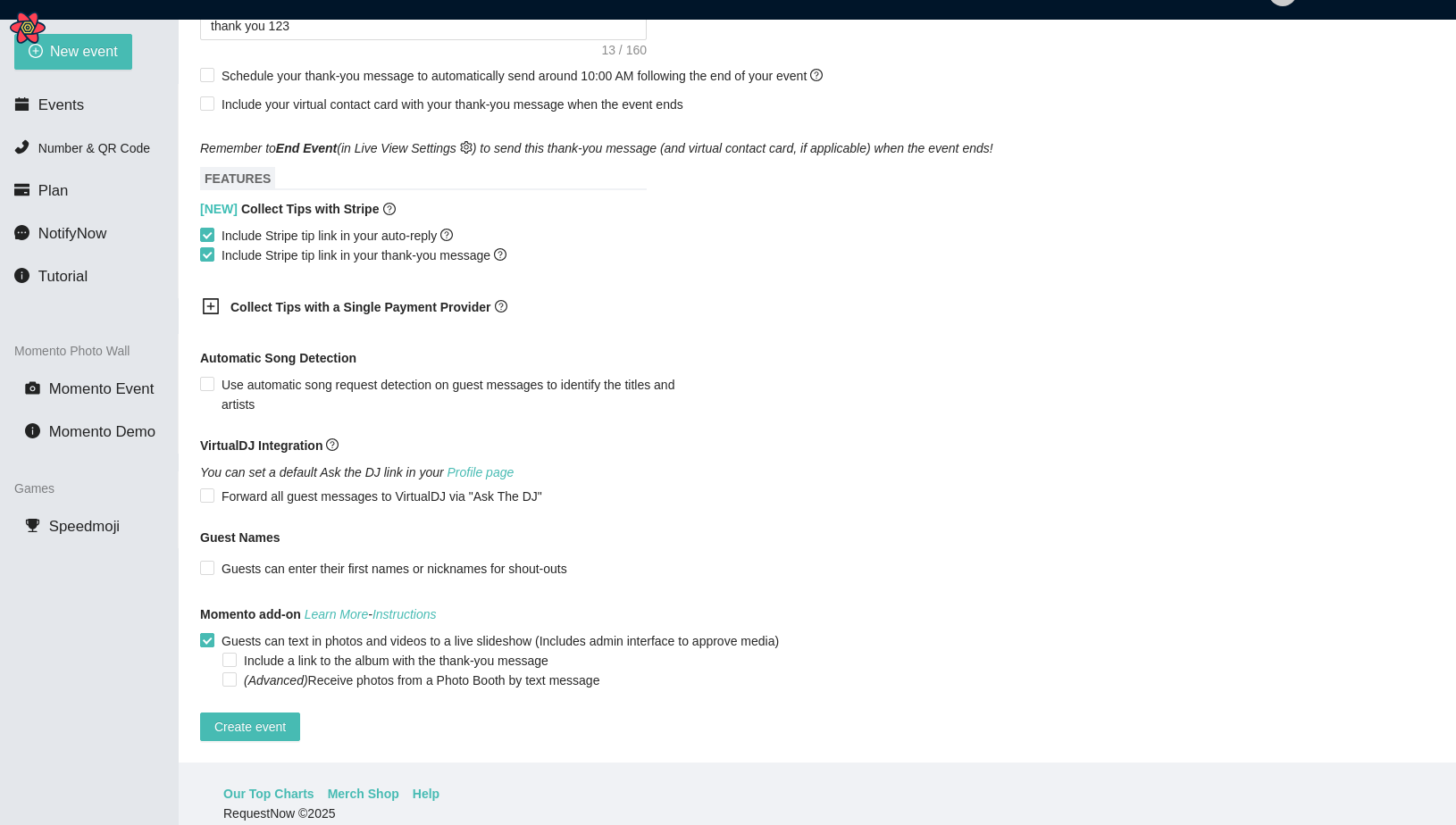
click at [200, 633] on input "Guests can text in photos and videos to a live slideshow (Includes admin interf…" at bounding box center [207, 640] width 13 height 13
checkbox input "false"
click at [257, 717] on span "Create event" at bounding box center [249, 726] width 71 height 19
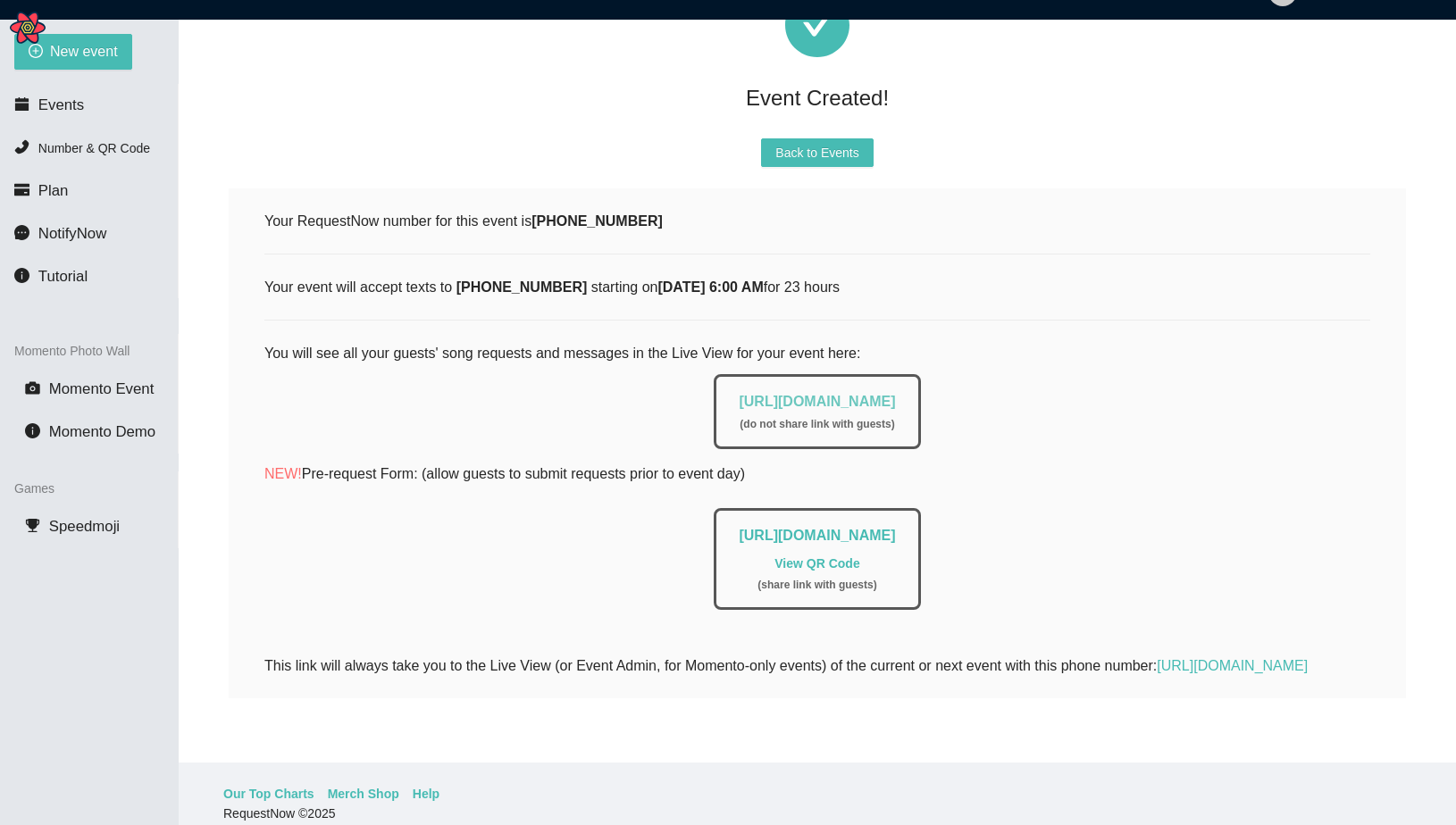
drag, startPoint x: 968, startPoint y: 363, endPoint x: 860, endPoint y: 363, distance: 108.0
click at [860, 374] on div "https://app.requestnow.io/live/vmjxbom ( do not share link with guests )" at bounding box center [816, 411] width 206 height 75
copy link "/live/vmjxbom"
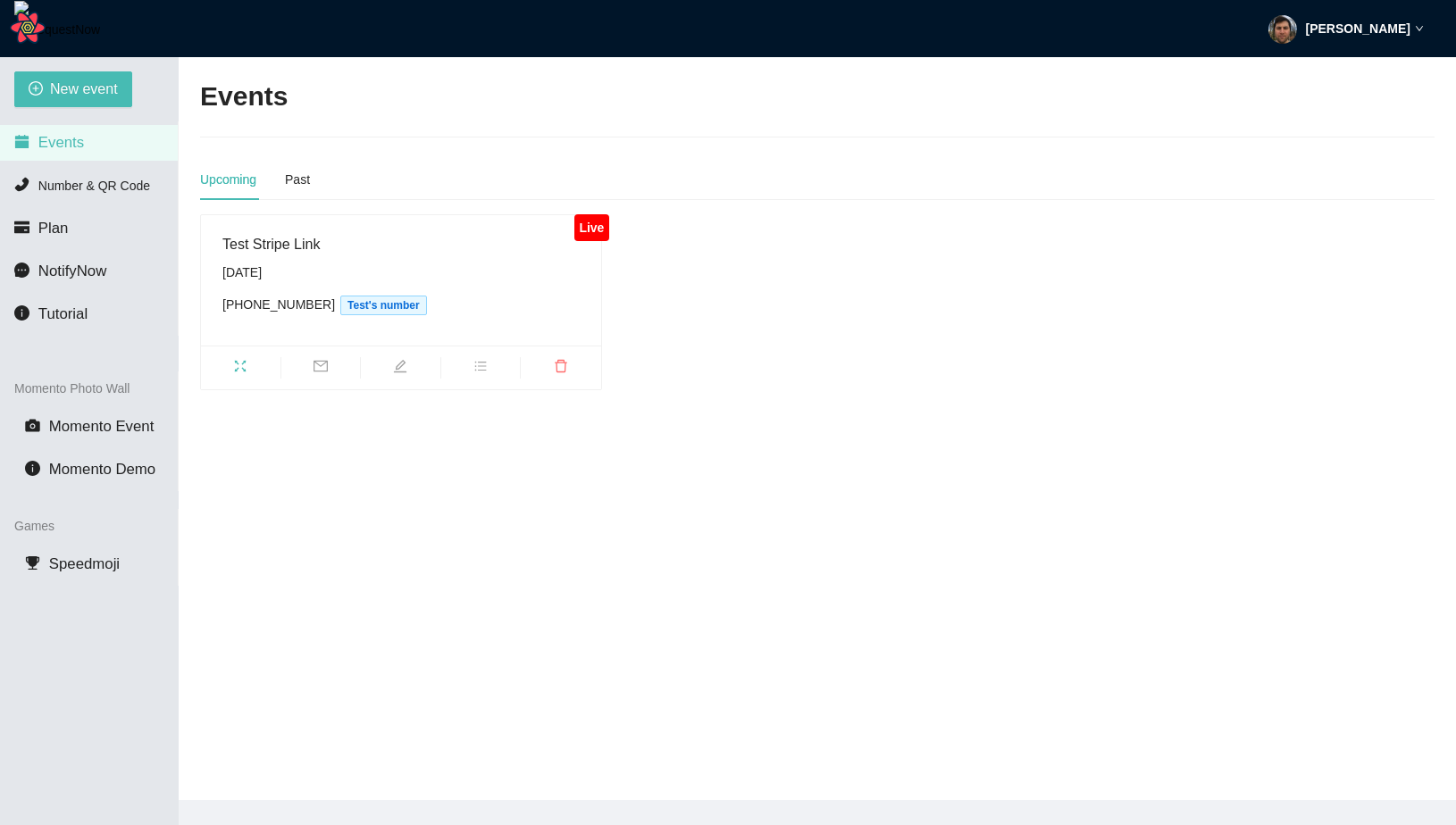
click at [397, 370] on icon "edit" at bounding box center [401, 365] width 13 height 13
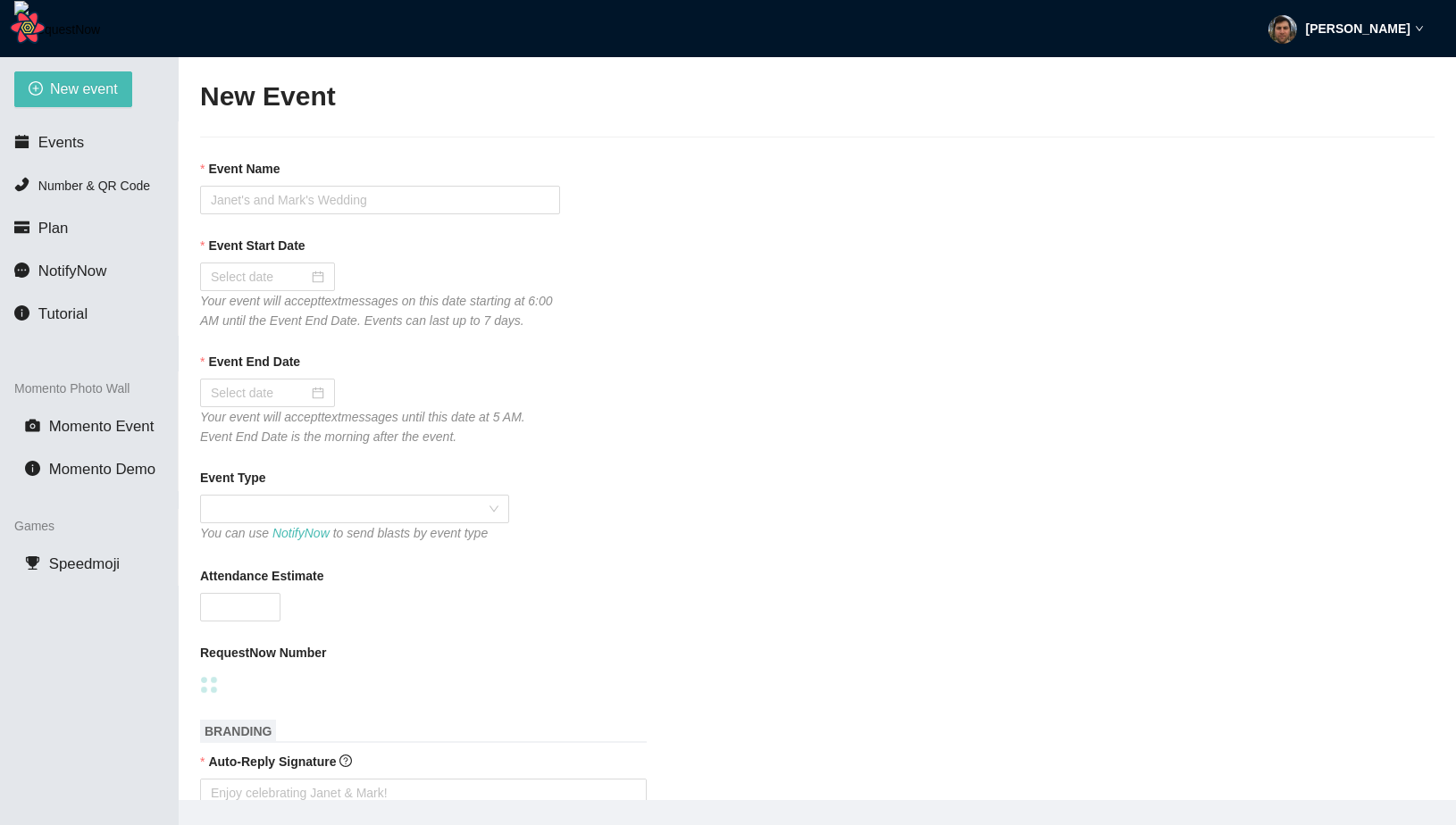
type textarea "https://virtualdj.com/ask/Test__Event2"
type input "Test Stripe Link"
type input "08/30/2025"
type input "08/31/2025"
type textarea "Test 123"
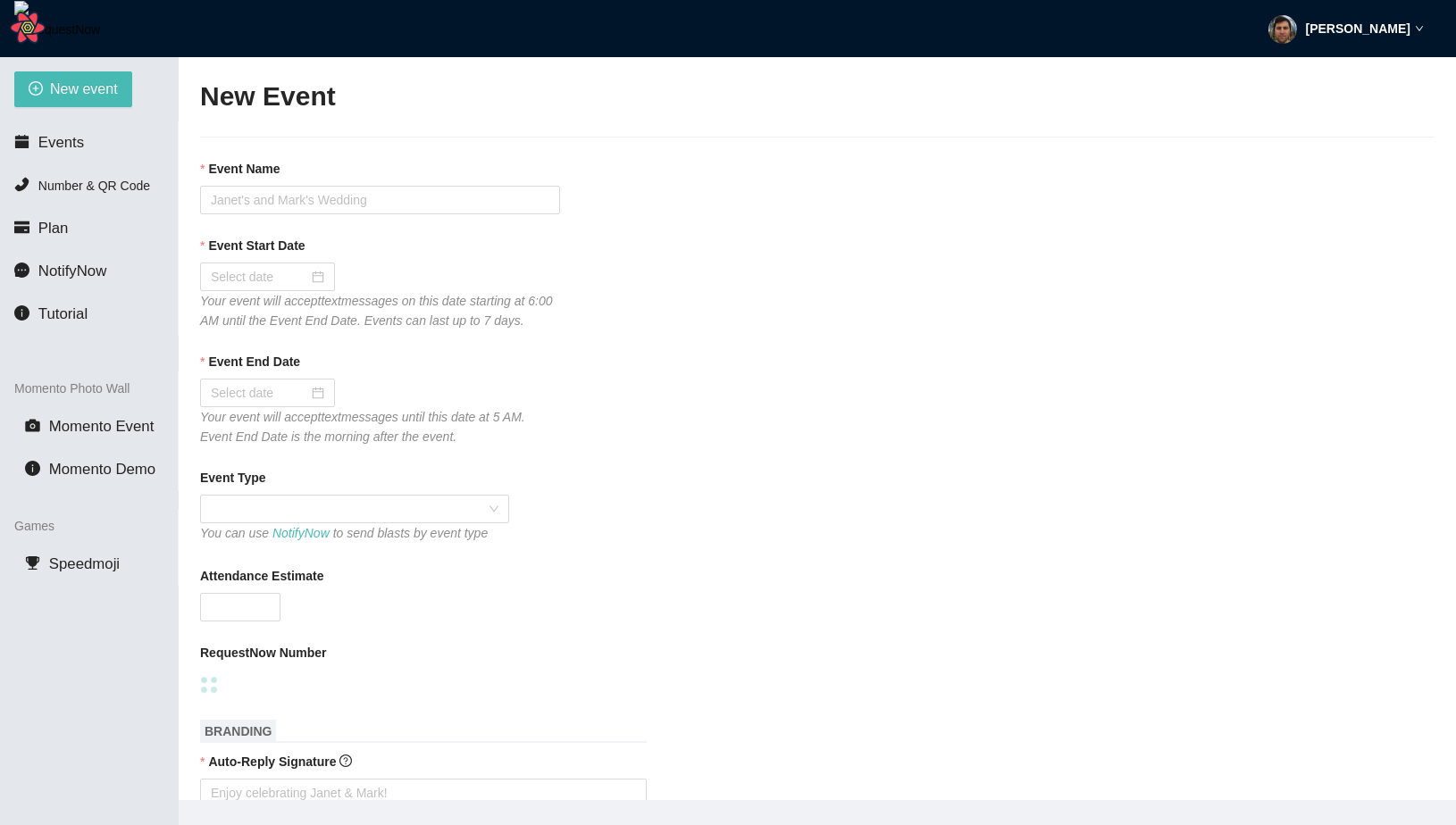
type textarea "thank you 123"
checkbox input "true"
checkbox input "false"
type textarea "https://virtualdj.com/ask/Test__Event2"
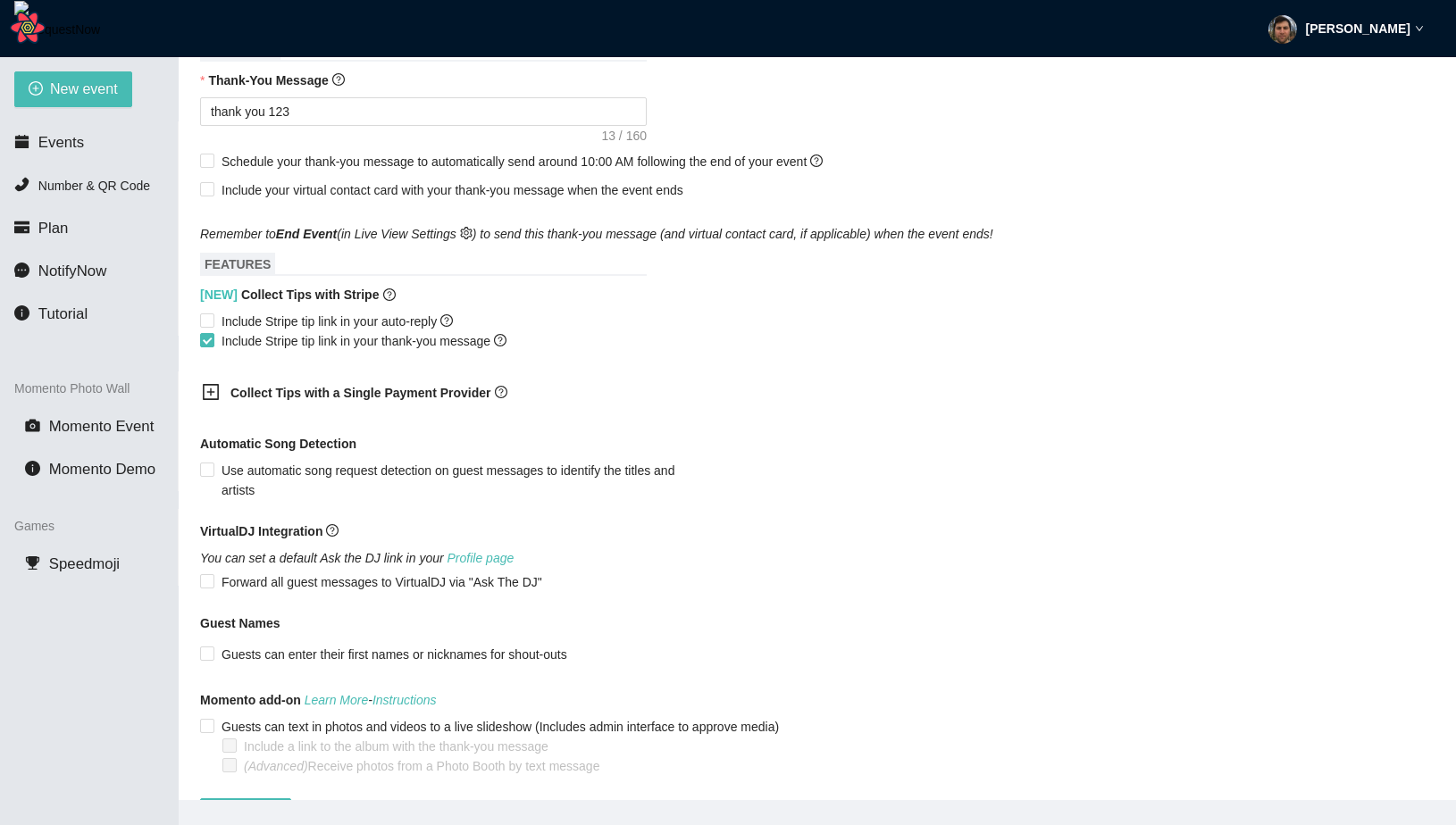
scroll to position [829, 0]
click at [332, 330] on span "Include Stripe tip link in your auto-reply" at bounding box center [337, 320] width 246 height 19
click at [212, 325] on input "Include Stripe tip link in your auto-reply" at bounding box center [207, 319] width 13 height 13
checkbox input "true"
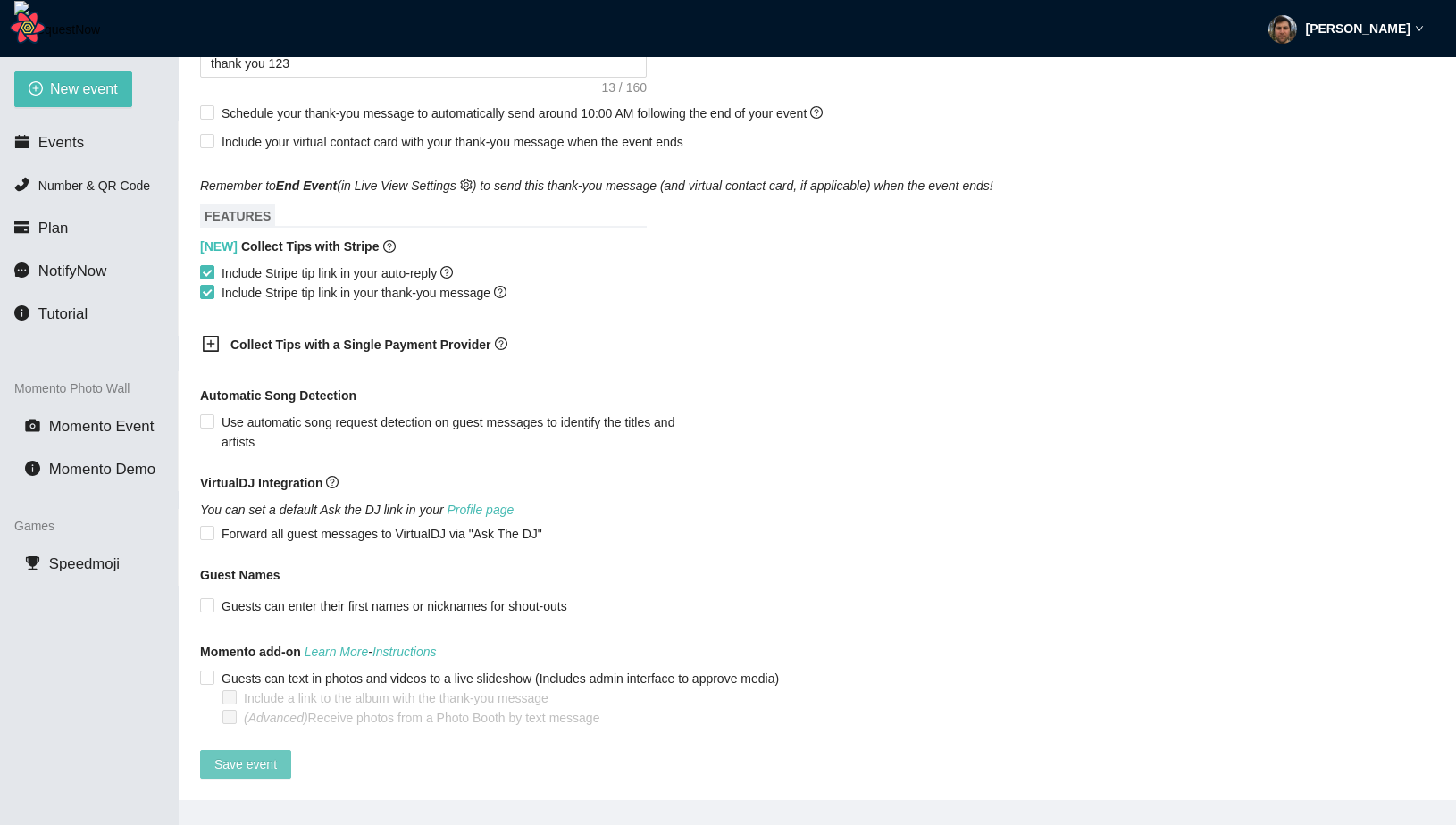
click at [224, 755] on span "Save event" at bounding box center [246, 764] width 63 height 19
